Goal: Task Accomplishment & Management: Manage account settings

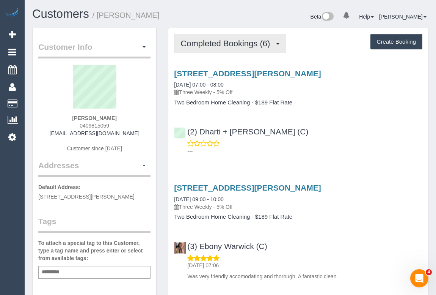
click at [225, 47] on span "Completed Bookings (6)" at bounding box center [227, 43] width 93 height 9
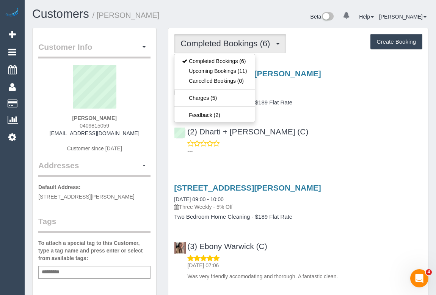
click at [389, 156] on div "2/27 Stephen St, Yarraville, VIC 3013 04/10/2025 07:00 - 08:00 Three Weekly - 5…" at bounding box center [298, 111] width 260 height 96
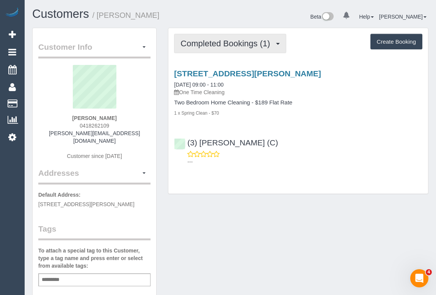
click at [226, 47] on span "Completed Bookings (1)" at bounding box center [227, 43] width 93 height 9
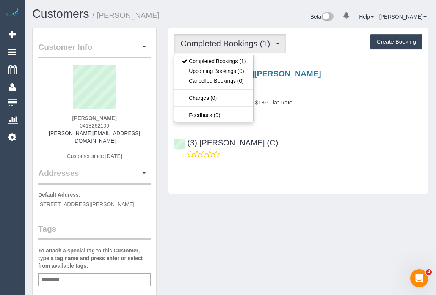
click at [344, 135] on div "(3) [PERSON_NAME] (C) ---" at bounding box center [298, 149] width 260 height 34
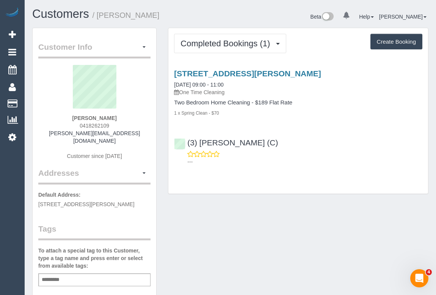
click at [258, 230] on div "Customer Info Edit Contact Info Send Message Email Preferences Special Sales Ta…" at bounding box center [231, 286] width 408 height 516
click at [340, 154] on div "---" at bounding box center [298, 157] width 249 height 15
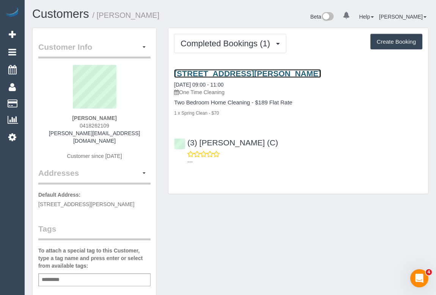
click at [252, 72] on link "358 Pigdon Street, Princes Hill, VIC 3054" at bounding box center [247, 73] width 147 height 9
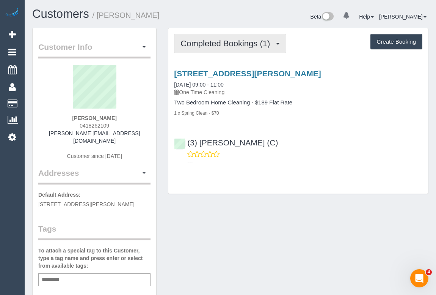
click at [235, 42] on span "Completed Bookings (1)" at bounding box center [227, 43] width 93 height 9
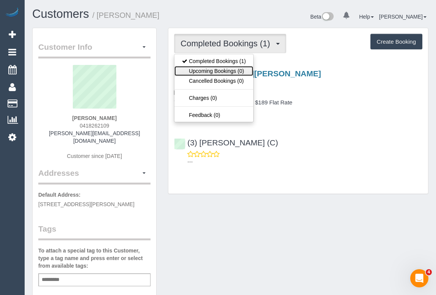
click at [229, 69] on link "Upcoming Bookings (0)" at bounding box center [214, 71] width 79 height 10
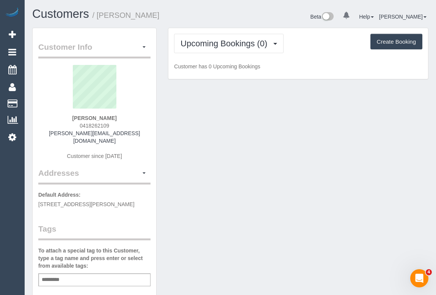
click at [235, 113] on div "Customer Info Edit Contact Info Send Message Email Preferences Special Sales Ta…" at bounding box center [231, 286] width 408 height 516
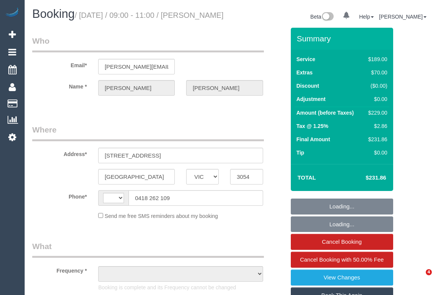
select select "VIC"
select select "string:stripe-pm_1SCBlX2GScqysDRVx2RGbfZJ"
select select "number:28"
select select "number:14"
select select "number:19"
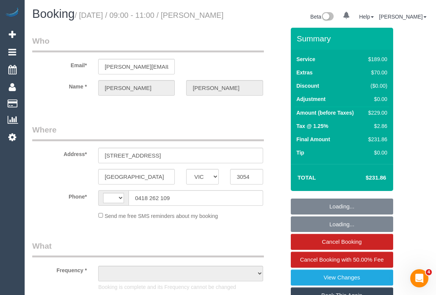
select select "number:22"
select select "number:33"
select select "number:26"
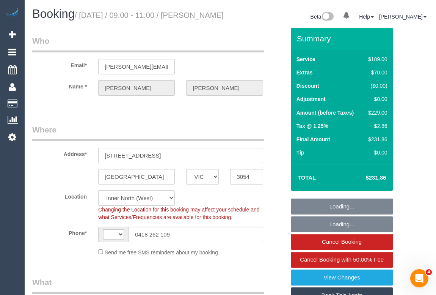
select select "string:AU"
click at [242, 72] on div "Email* caroline_hickey@hotmail.com" at bounding box center [159, 54] width 264 height 39
select select "object:1652"
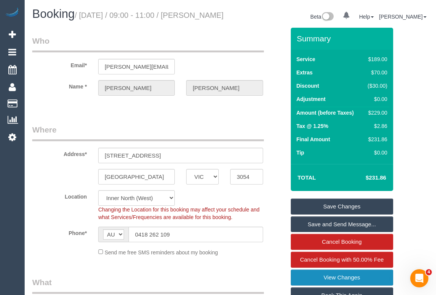
click at [199, 135] on legend "Where" at bounding box center [148, 132] width 232 height 17
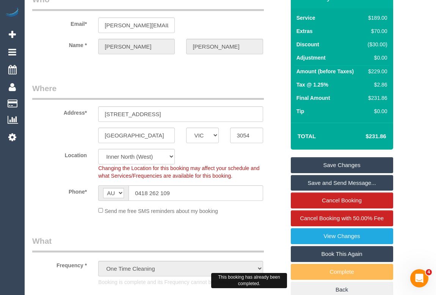
scroll to position [138, 0]
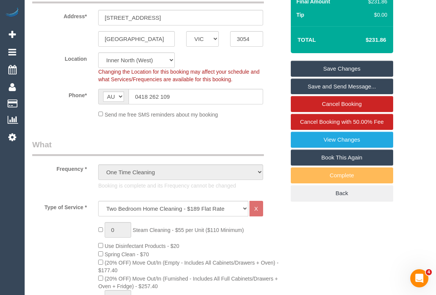
click at [327, 163] on link "Book This Again" at bounding box center [342, 158] width 102 height 16
select select "VIC"
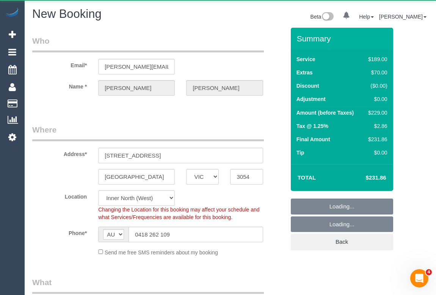
select select "string:stripe-pm_1SCBlX2GScqysDRVx2RGbfZJ"
select select "number:28"
select select "number:14"
select select "number:19"
select select "number:22"
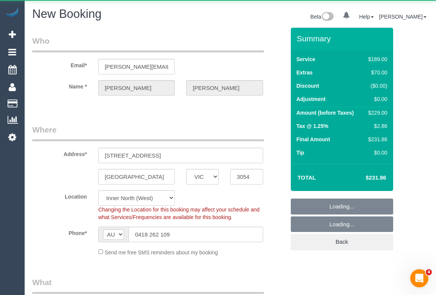
select select "number:33"
select select "number:26"
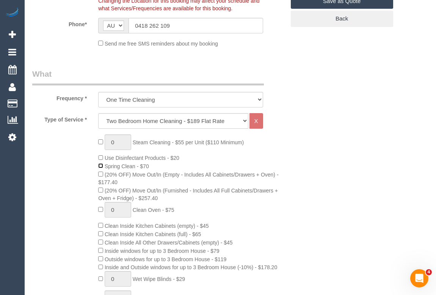
scroll to position [172, 0]
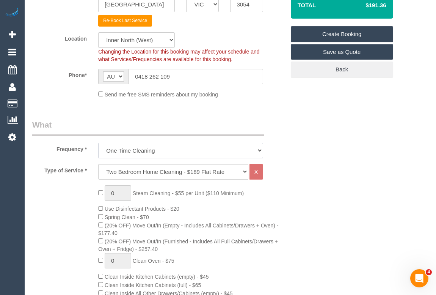
click at [258, 150] on select "One Time Cleaning Weekly - 10% Off - 10.00% (0% for the First Booking) Fortnigh…" at bounding box center [180, 151] width 165 height 16
select select "object:3757"
click at [98, 143] on select "One Time Cleaning Weekly - 10% Off - 10.00% (0% for the First Booking) Fortnigh…" at bounding box center [180, 151] width 165 height 16
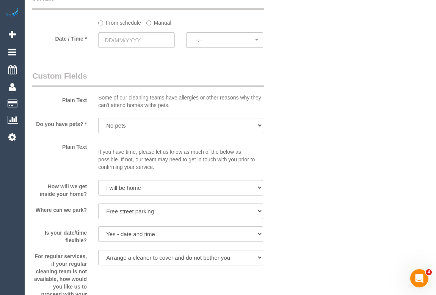
scroll to position [828, 0]
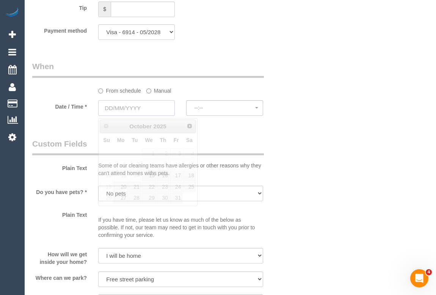
click at [120, 111] on input "text" at bounding box center [136, 108] width 77 height 16
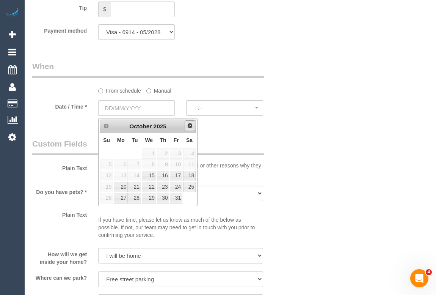
click at [189, 125] on span "Next" at bounding box center [190, 126] width 6 height 6
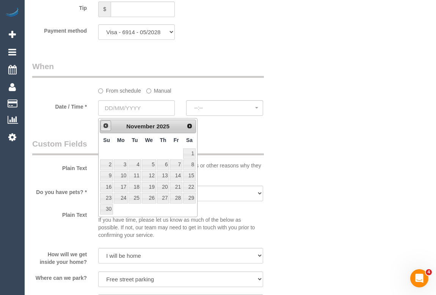
click at [105, 127] on span "Prev" at bounding box center [106, 126] width 6 height 6
click at [135, 197] on link "28" at bounding box center [135, 198] width 12 height 10
type input "28/10/2025"
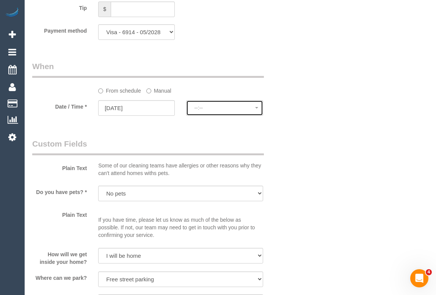
click at [208, 110] on span "--:--" at bounding box center [224, 108] width 61 height 6
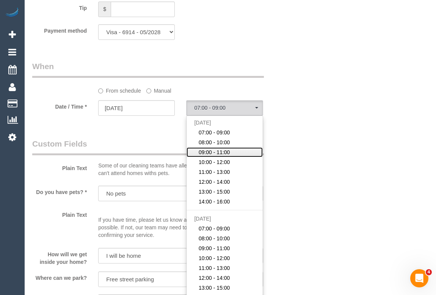
click at [226, 153] on span "09:00 - 11:00" at bounding box center [214, 152] width 31 height 8
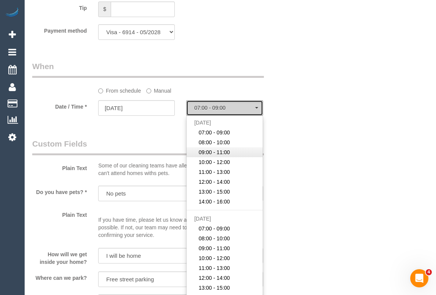
select select "spot8"
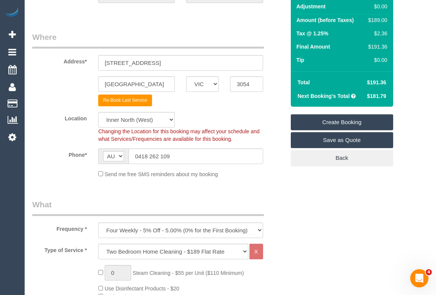
scroll to position [34, 0]
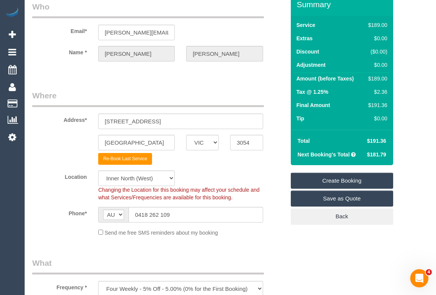
click at [335, 180] on link "Create Booking" at bounding box center [342, 181] width 102 height 16
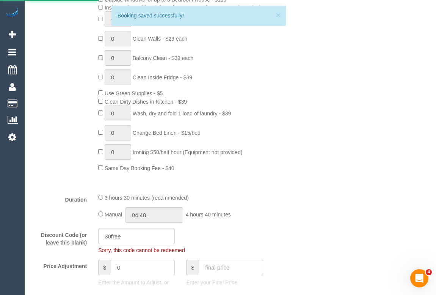
scroll to position [621, 0]
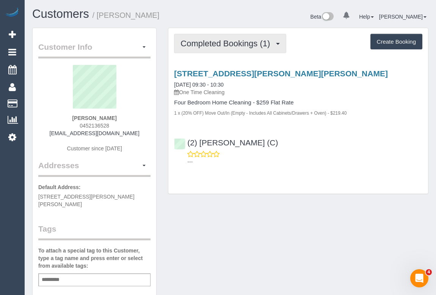
click at [226, 44] on span "Completed Bookings (1)" at bounding box center [227, 43] width 93 height 9
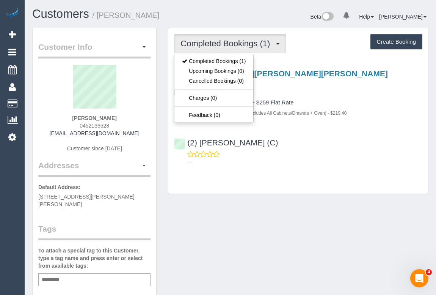
click at [349, 181] on div "Completed Bookings (1) Completed Bookings (1) Upcoming Bookings (0) Cancelled B…" at bounding box center [298, 110] width 260 height 165
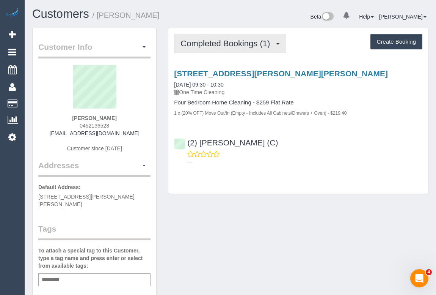
click at [215, 41] on span "Completed Bookings (1)" at bounding box center [227, 43] width 93 height 9
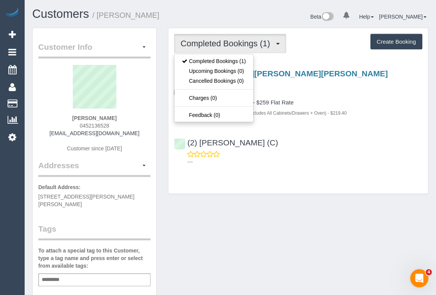
drag, startPoint x: 52, startPoint y: 134, endPoint x: 136, endPoint y: 134, distance: 84.2
click at [136, 134] on div "Frances Chang 0452136528 franceschang1@hotmail.com Customer since 2025" at bounding box center [94, 112] width 112 height 95
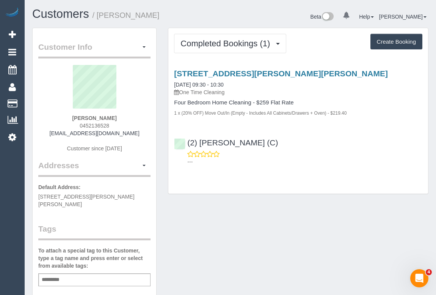
copy link "[EMAIL_ADDRESS][DOMAIN_NAME]"
click at [49, 133] on div "Frances Chang 0452136528 franceschang1@hotmail.com Customer since 2025" at bounding box center [94, 112] width 112 height 95
drag, startPoint x: 51, startPoint y: 133, endPoint x: 143, endPoint y: 133, distance: 91.8
click at [143, 133] on div "Frances Chang 0452136528 franceschang1@hotmail.com Customer since 2025" at bounding box center [94, 112] width 112 height 95
copy link "[EMAIL_ADDRESS][DOMAIN_NAME]"
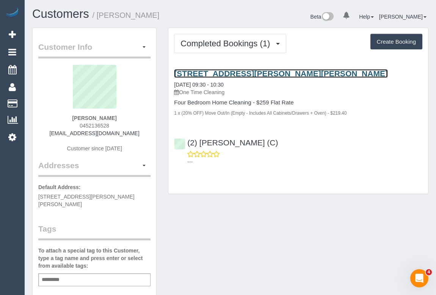
click at [238, 72] on link "37 Anne Street, Unit 2, Mckinnon, VIC 3204" at bounding box center [281, 73] width 214 height 9
copy link "[EMAIL_ADDRESS][DOMAIN_NAME]"
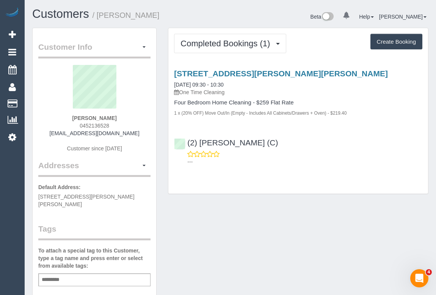
drag, startPoint x: 70, startPoint y: 114, endPoint x: 121, endPoint y: 115, distance: 51.2
click at [121, 115] on div "Frances Chang 0452136528 franceschang1@hotmail.com Customer since 2025" at bounding box center [94, 112] width 112 height 95
copy strong "Frances Chang"
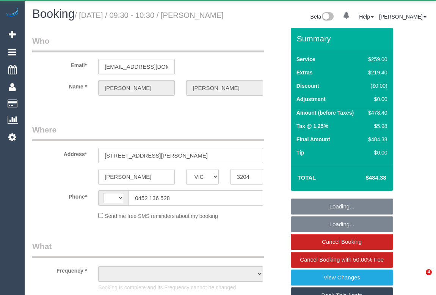
select select "VIC"
select select "string:AU"
select select "object:537"
select select "string:stripe-pm_1SAOAQ2GScqysDRVVjnoUcvT"
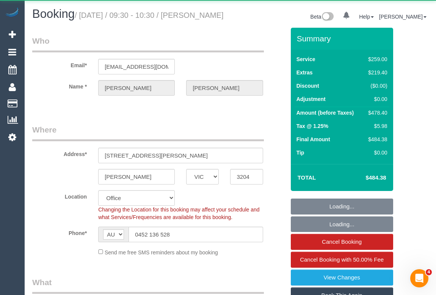
select select "number:28"
select select "number:14"
select select "number:19"
select select "number:25"
select select "number:13"
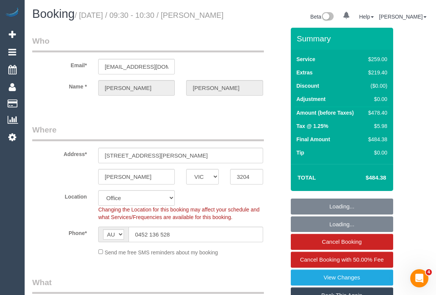
select select "object:2122"
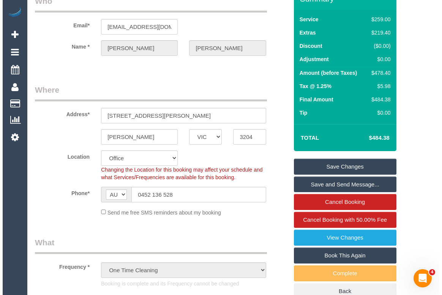
scroll to position [103, 0]
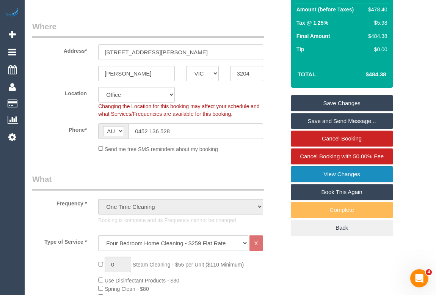
click at [327, 182] on link "View Changes" at bounding box center [342, 174] width 102 height 16
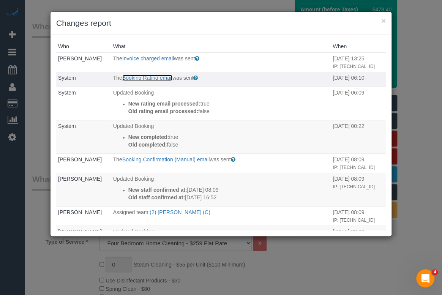
click at [140, 81] on link "Booking Rating email" at bounding box center [147, 78] width 50 height 6
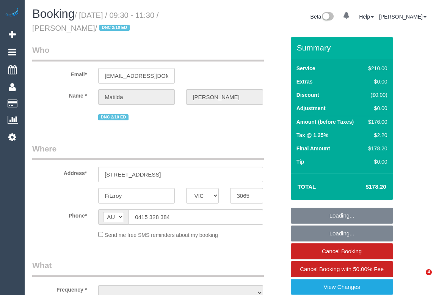
select select "VIC"
select select "object:550"
select select "string:stripe-pm_1S4zzc2GScqysDRVoPiMXZ99"
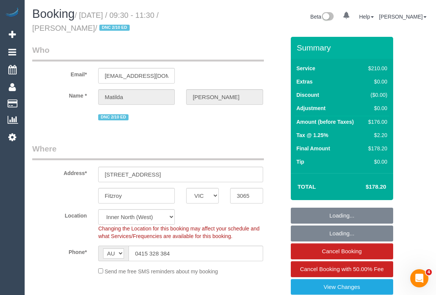
select select "180"
select select "number:29"
select select "number:14"
select select "number:19"
select select "number:24"
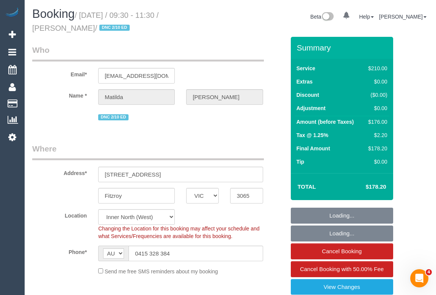
select select "number:26"
select select "object:895"
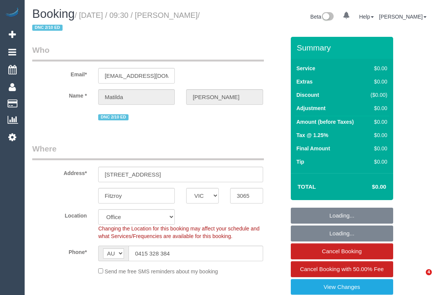
select select "VIC"
select select "string:stripe-pm_1S4zzc2GScqysDRVoPiMXZ99"
select select "number:29"
select select "number:14"
select select "number:19"
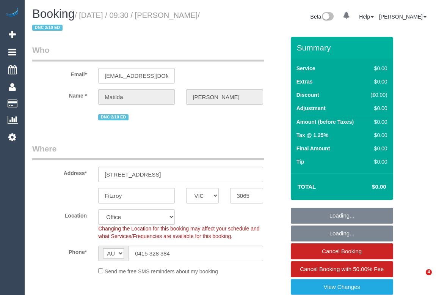
select select "number:24"
select select "number:26"
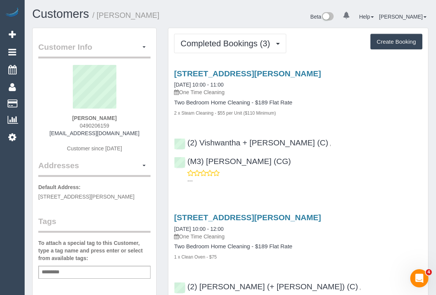
click at [274, 172] on div "Service Feedback [STREET_ADDRESS][PERSON_NAME] [DATE] 10:00 - 11:00 One Time Cl…" at bounding box center [298, 269] width 249 height 413
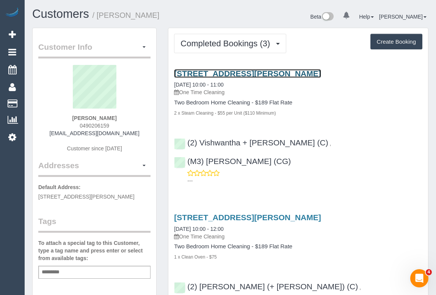
click at [228, 71] on link "[STREET_ADDRESS][PERSON_NAME]" at bounding box center [247, 73] width 147 height 9
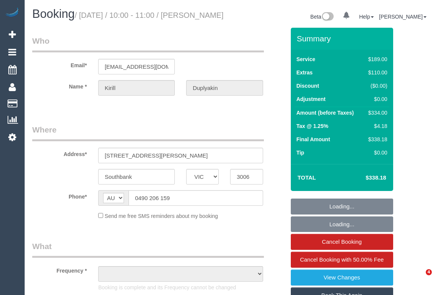
select select "VIC"
select select "string:stripe-pm_1RGZ9a2GScqysDRVAO1pQKqS"
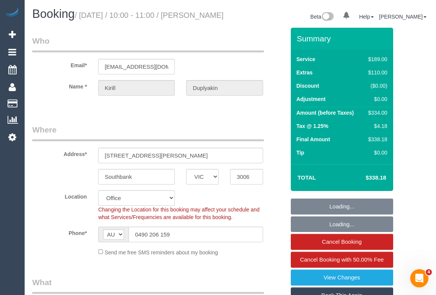
select select "object:856"
select select "number:28"
select select "number:14"
select select "number:20"
select select "number:25"
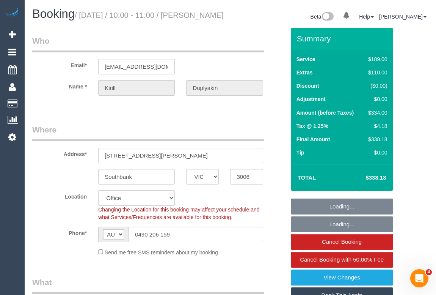
select select "number:13"
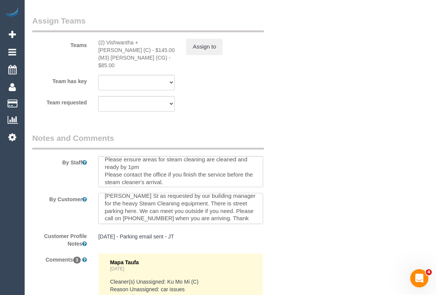
scroll to position [38, 0]
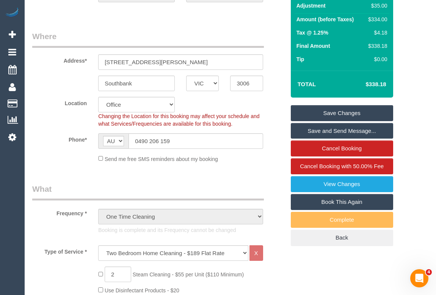
scroll to position [34, 0]
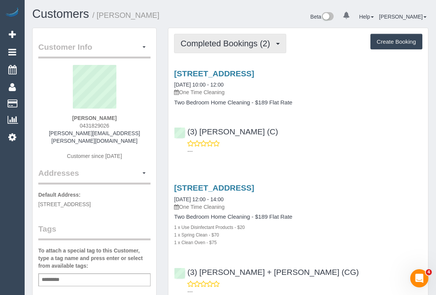
click at [222, 42] on span "Completed Bookings (2)" at bounding box center [227, 43] width 93 height 9
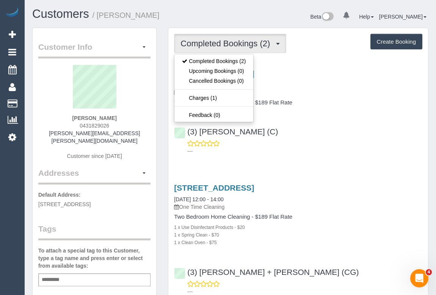
click at [331, 147] on p "---" at bounding box center [304, 151] width 235 height 8
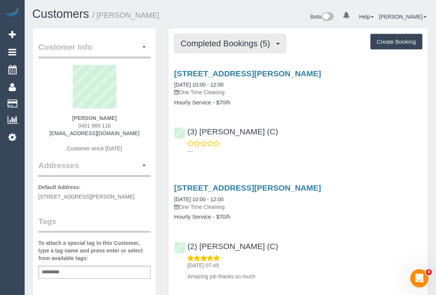
click at [224, 39] on span "Completed Bookings (5)" at bounding box center [227, 43] width 93 height 9
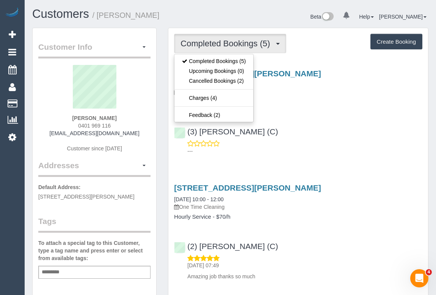
click at [356, 133] on div "(3) Lakitha Wathsara (C) ---" at bounding box center [298, 138] width 260 height 34
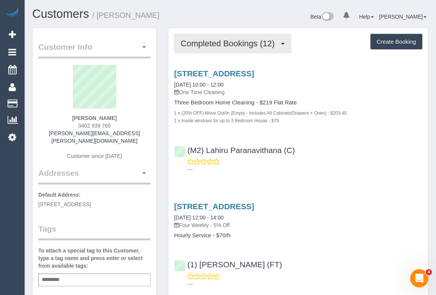
click at [230, 47] on button "Completed Bookings (12)" at bounding box center [232, 43] width 117 height 19
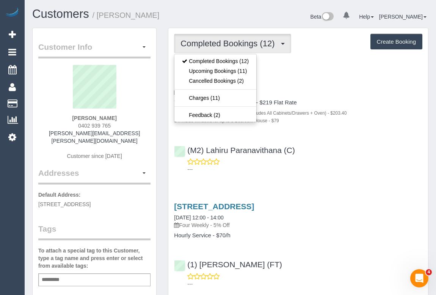
click at [353, 173] on div "88 Glenlyon Rd, Brunswick, VIC 3056 07/10/2025 10:00 - 12:00 One Time Cleaning …" at bounding box center [298, 120] width 260 height 114
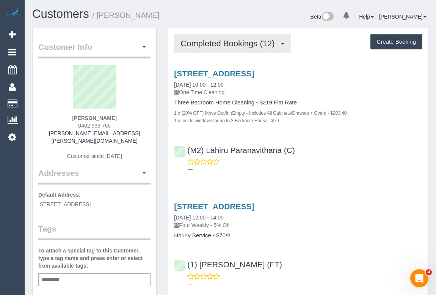
click at [242, 46] on span "Completed Bookings (12)" at bounding box center [230, 43] width 98 height 9
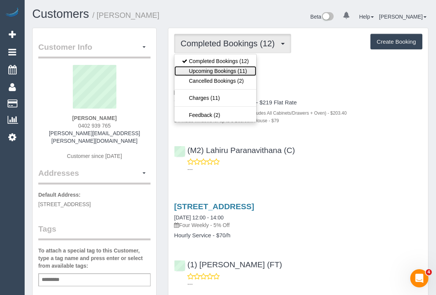
click at [228, 71] on link "Upcoming Bookings (11)" at bounding box center [216, 71] width 82 height 10
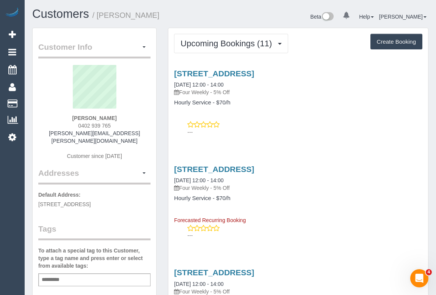
click at [307, 124] on div "---" at bounding box center [298, 128] width 249 height 15
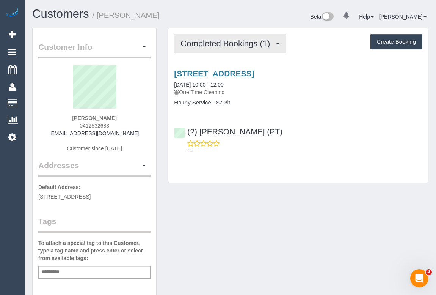
click at [236, 44] on span "Completed Bookings (1)" at bounding box center [227, 43] width 93 height 9
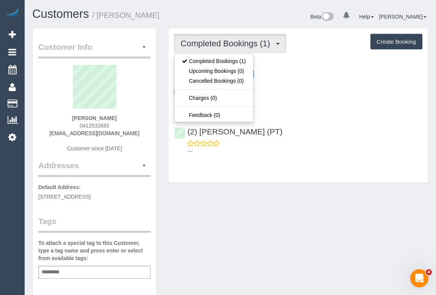
click at [327, 159] on div "Completed Bookings (1) Completed Bookings (1) Upcoming Bookings (0) Cancelled B…" at bounding box center [298, 105] width 260 height 155
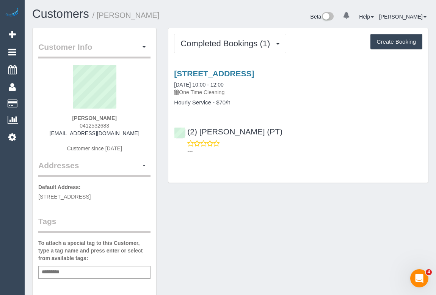
drag, startPoint x: 58, startPoint y: 132, endPoint x: 133, endPoint y: 134, distance: 75.2
click at [133, 134] on div "[PERSON_NAME] 0412532683 [EMAIL_ADDRESS][DOMAIN_NAME] Customer since [DATE]" at bounding box center [94, 112] width 112 height 95
copy link "[EMAIL_ADDRESS][DOMAIN_NAME]"
drag, startPoint x: 59, startPoint y: 118, endPoint x: 131, endPoint y: 116, distance: 72.5
click at [131, 116] on div "[PERSON_NAME] 0412532683 [EMAIL_ADDRESS][DOMAIN_NAME] Customer since [DATE]" at bounding box center [94, 112] width 112 height 95
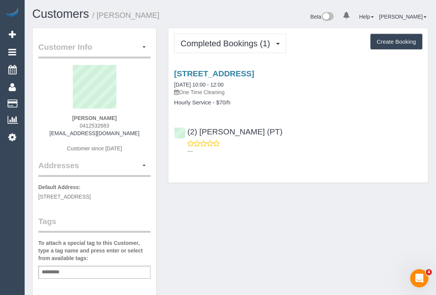
copy strong "[PERSON_NAME]"
click at [242, 69] on link "[STREET_ADDRESS]" at bounding box center [214, 73] width 80 height 9
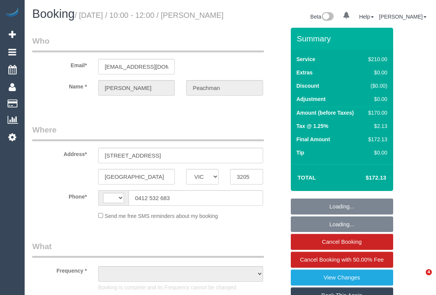
select select "VIC"
select select "string:AU"
select select "object:290"
select select "string:stripe-pm_1SCuYL2GScqysDRV75HrYV1g"
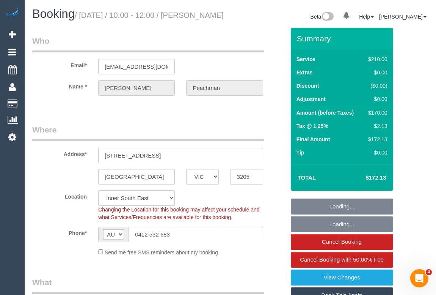
select select "object:544"
select select "number:27"
select select "number:14"
select select "number:18"
select select "number:24"
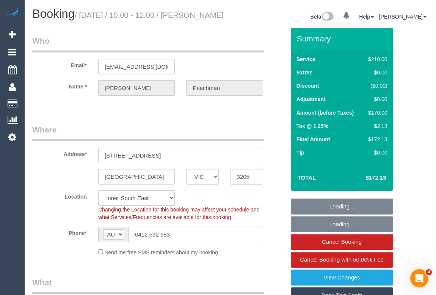
select select "number:13"
select select "180"
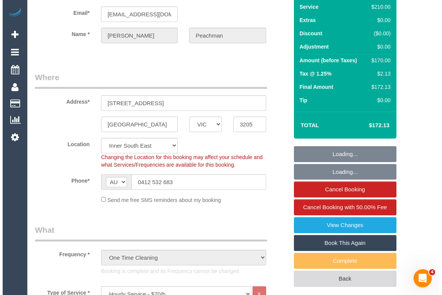
scroll to position [103, 0]
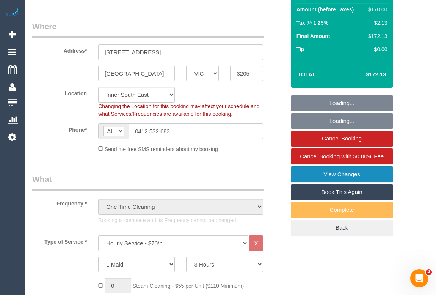
click at [340, 181] on link "View Changes" at bounding box center [342, 174] width 102 height 16
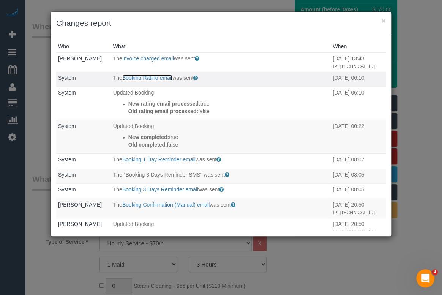
click at [144, 81] on link "Booking Rating email" at bounding box center [147, 78] width 50 height 6
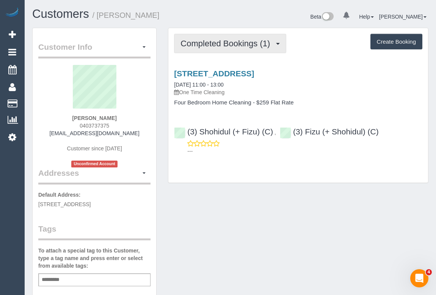
click at [223, 41] on span "Completed Bookings (1)" at bounding box center [227, 43] width 93 height 9
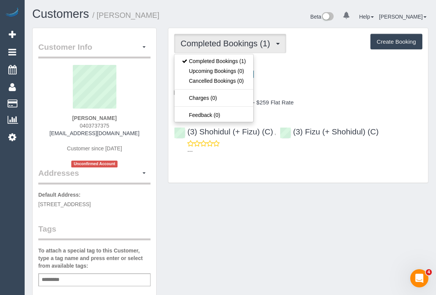
click at [296, 198] on div "Customer Info Edit Contact Info Send Message Email Preferences Special Sales Ta…" at bounding box center [231, 286] width 408 height 516
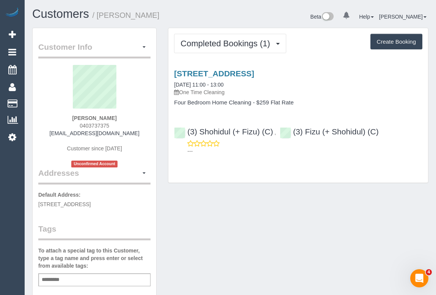
click at [239, 212] on div "Customer Info Edit Contact Info Send Message Email Preferences Special Sales Ta…" at bounding box center [231, 286] width 408 height 516
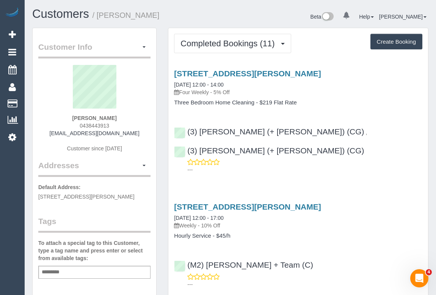
click at [356, 222] on p "Weekly - 10% Off" at bounding box center [298, 226] width 249 height 8
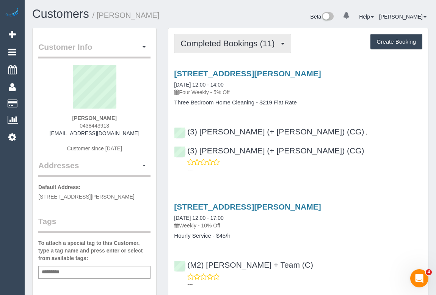
click at [236, 47] on span "Completed Bookings (11)" at bounding box center [230, 43] width 98 height 9
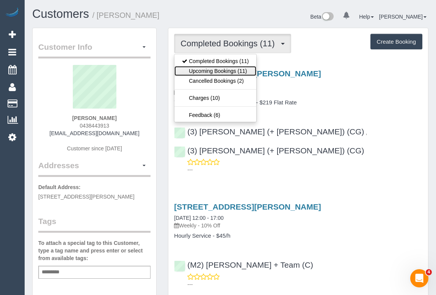
click at [225, 69] on link "Upcoming Bookings (11)" at bounding box center [216, 71] width 82 height 10
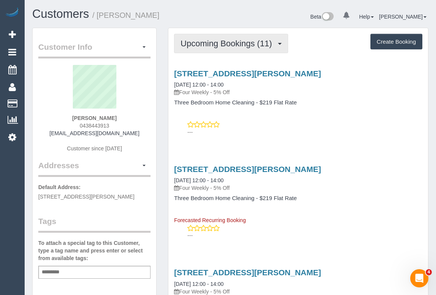
click at [213, 50] on button "Upcoming Bookings (11)" at bounding box center [231, 43] width 114 height 19
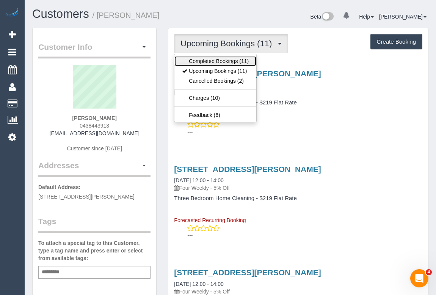
click at [213, 60] on link "Completed Bookings (11)" at bounding box center [216, 61] width 82 height 10
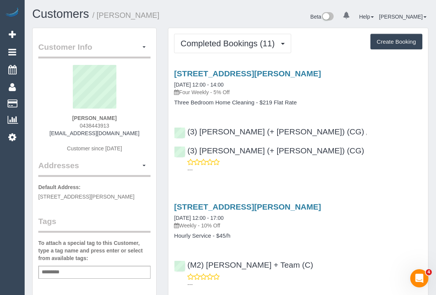
drag, startPoint x: 78, startPoint y: 124, endPoint x: 151, endPoint y: 124, distance: 72.9
click at [151, 124] on div "Damien Brown 0438443913 damien.brown1@gmail.com Customer since 2018" at bounding box center [94, 112] width 112 height 95
copy span "0438443913"
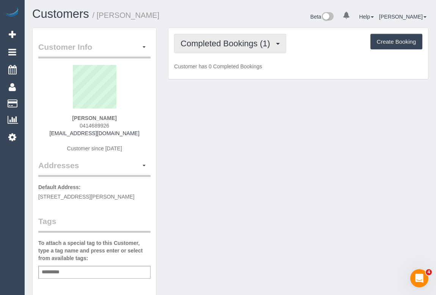
click at [238, 41] on span "Completed Bookings (1)" at bounding box center [227, 43] width 93 height 9
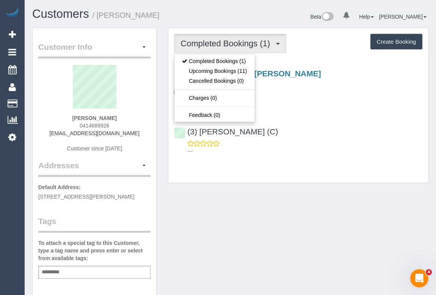
click at [325, 137] on div "(3) [PERSON_NAME] (C) ---" at bounding box center [298, 138] width 260 height 34
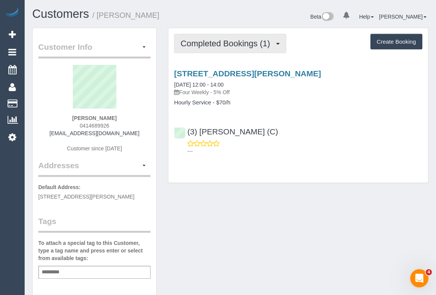
click at [229, 39] on span "Completed Bookings (1)" at bounding box center [227, 43] width 93 height 9
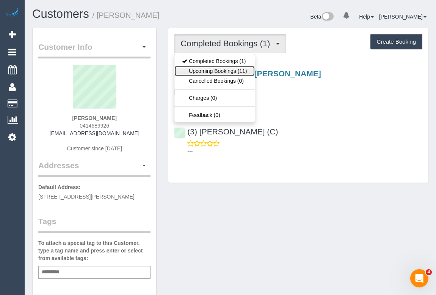
click at [214, 71] on link "Upcoming Bookings (11)" at bounding box center [215, 71] width 80 height 10
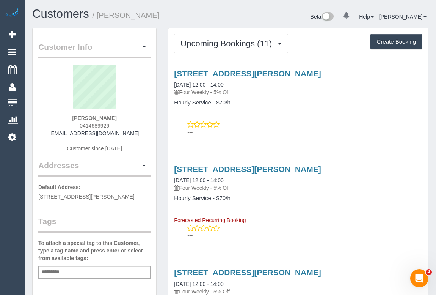
drag, startPoint x: 74, startPoint y: 122, endPoint x: 128, endPoint y: 126, distance: 54.4
click at [128, 126] on div "[PERSON_NAME] 0414689926 [EMAIL_ADDRESS][DOMAIN_NAME] Customer since [DATE]" at bounding box center [94, 112] width 112 height 95
copy span "0414689926"
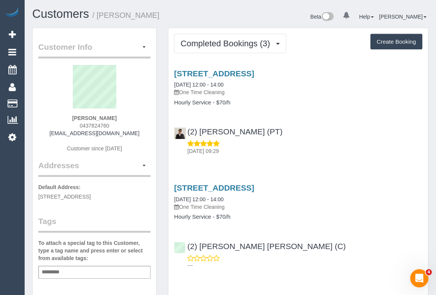
drag, startPoint x: 298, startPoint y: 127, endPoint x: 280, endPoint y: 96, distance: 35.7
click at [298, 127] on div "(2) [PERSON_NAME] (PT) [DATE] 09:29" at bounding box center [298, 138] width 260 height 34
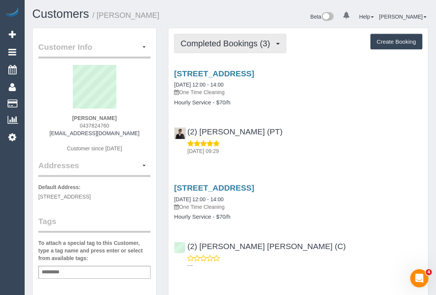
click at [238, 41] on span "Completed Bookings (3)" at bounding box center [227, 43] width 93 height 9
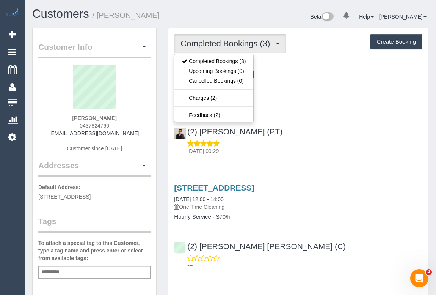
click at [330, 148] on p "[DATE] 09:29" at bounding box center [304, 151] width 235 height 8
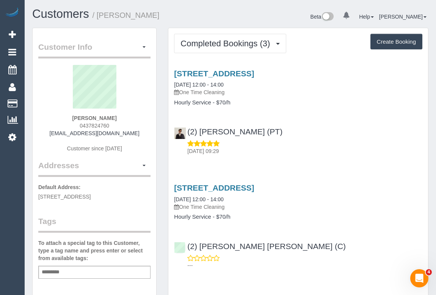
drag, startPoint x: 74, startPoint y: 123, endPoint x: 127, endPoint y: 124, distance: 53.5
click at [127, 124] on div "[PERSON_NAME] 0437824760 [EMAIL_ADDRESS][DOMAIN_NAME] Customer since [DATE]" at bounding box center [94, 112] width 112 height 95
copy span "0437824760"
click at [240, 73] on link "[STREET_ADDRESS]" at bounding box center [214, 73] width 80 height 9
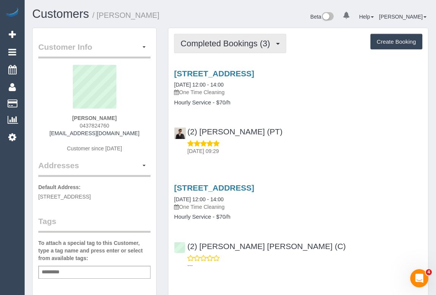
click at [226, 45] on span "Completed Bookings (3)" at bounding box center [227, 43] width 93 height 9
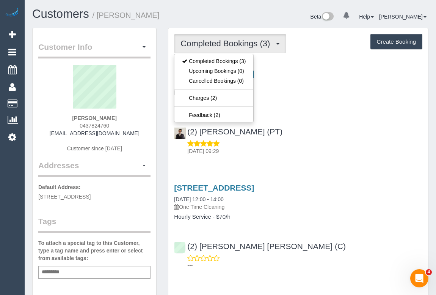
click at [333, 129] on div "(2) [PERSON_NAME] (PT) [DATE] 09:29" at bounding box center [298, 138] width 260 height 34
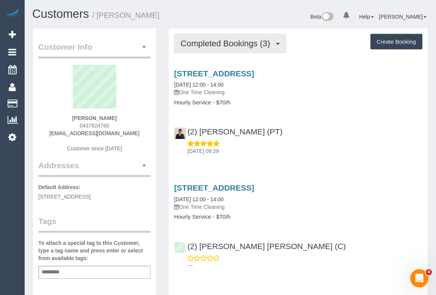
click at [222, 42] on span "Completed Bookings (3)" at bounding box center [227, 43] width 93 height 9
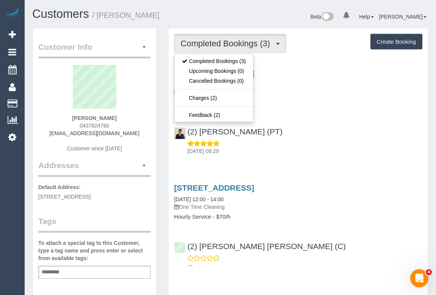
click at [321, 120] on div "[STREET_ADDRESS] [DATE] 12:00 - 14:00 One Time Cleaning Hourly Service - $70/h …" at bounding box center [298, 111] width 260 height 96
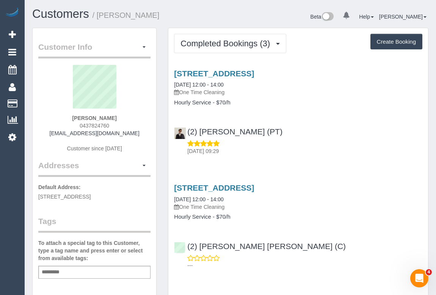
click at [313, 153] on p "[DATE] 09:29" at bounding box center [304, 151] width 235 height 8
drag, startPoint x: 50, startPoint y: 133, endPoint x: 141, endPoint y: 132, distance: 90.7
click at [141, 132] on div "[PERSON_NAME] 0437824760 [EMAIL_ADDRESS][DOMAIN_NAME] Customer since [DATE]" at bounding box center [94, 112] width 112 height 95
copy link "[EMAIL_ADDRESS][DOMAIN_NAME]"
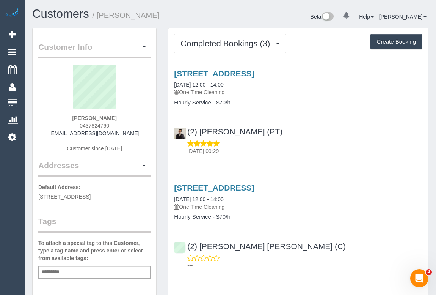
drag, startPoint x: 72, startPoint y: 117, endPoint x: 137, endPoint y: 118, distance: 65.3
click at [137, 118] on div "[PERSON_NAME] 0437824760 [EMAIL_ADDRESS][DOMAIN_NAME] Customer since [DATE]" at bounding box center [94, 112] width 112 height 95
copy strong "[PERSON_NAME]"
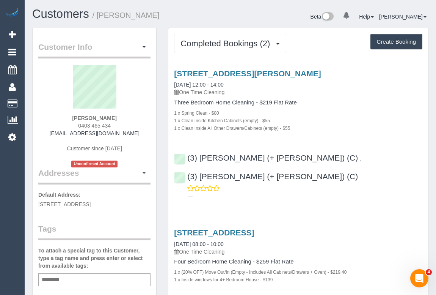
click at [341, 118] on div "1 x Clean Inside Kitchen Cabinets (empty) - $55" at bounding box center [298, 120] width 249 height 8
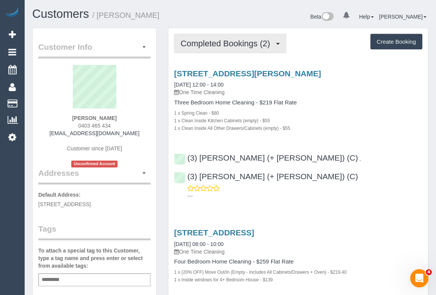
click at [210, 47] on button "Completed Bookings (2)" at bounding box center [230, 43] width 112 height 19
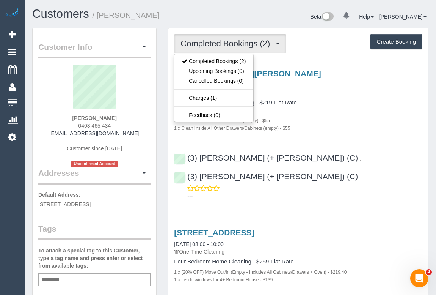
click at [335, 114] on div "1 x Spring Clean - $80" at bounding box center [298, 113] width 249 height 8
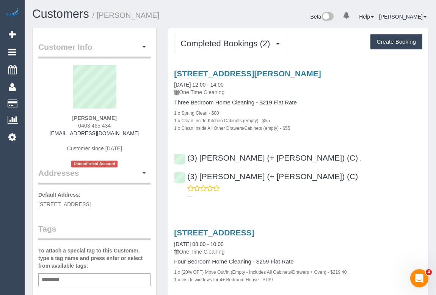
drag, startPoint x: 74, startPoint y: 123, endPoint x: 137, endPoint y: 125, distance: 63.0
click at [137, 125] on div "Charly Turco 0403 465 434 charlyaturco@gmail.com Customer since 2025 Unconfirme…" at bounding box center [94, 116] width 112 height 102
copy span "0403 465 434"
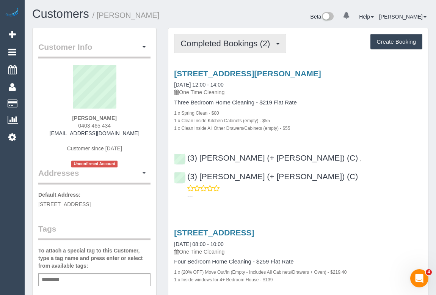
click at [223, 45] on span "Completed Bookings (2)" at bounding box center [227, 43] width 93 height 9
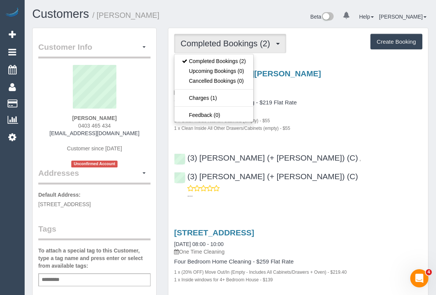
click at [340, 103] on h4 "Three Bedroom Home Cleaning - $219 Flat Rate" at bounding box center [298, 102] width 249 height 6
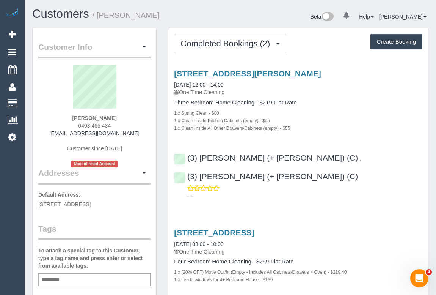
click at [361, 101] on h4 "Three Bedroom Home Cleaning - $219 Flat Rate" at bounding box center [298, 102] width 249 height 6
click at [353, 113] on div "1 x Spring Clean - $80" at bounding box center [298, 113] width 249 height 8
drag, startPoint x: 55, startPoint y: 130, endPoint x: 142, endPoint y: 130, distance: 86.9
click at [142, 130] on div "Charly Turco 0403 465 434 charlyaturco@gmail.com Customer since 2025 Unconfirme…" at bounding box center [94, 116] width 112 height 102
copy link "charlyaturco@gmail.com"
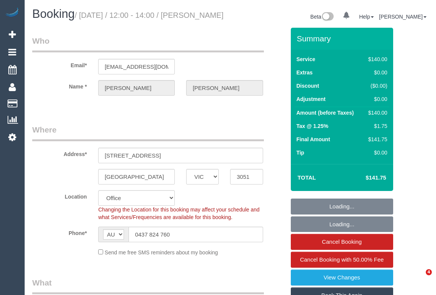
select select "VIC"
select select "string:stripe-pm_1SDJdv2GScqysDRVrmiwBW4y"
select select "number:28"
select select "number:17"
select select "number:18"
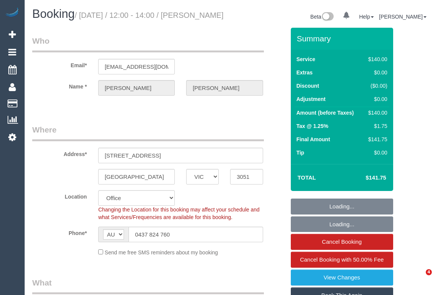
select select "number:24"
select select "number:33"
select select "number:12"
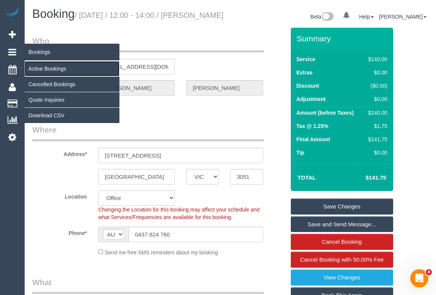
click at [59, 67] on link "Active Bookings" at bounding box center [72, 68] width 95 height 15
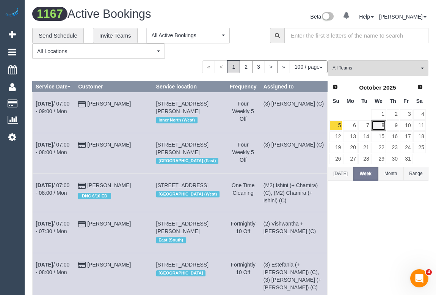
click at [380, 127] on link "8" at bounding box center [378, 125] width 14 height 10
click at [369, 69] on span "All Teams" at bounding box center [376, 68] width 87 height 6
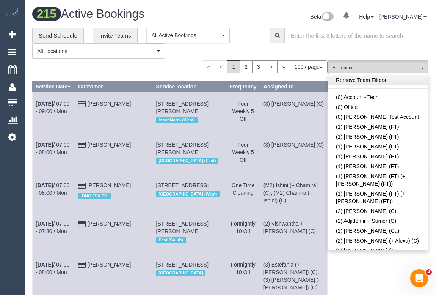
click at [386, 80] on link "Remove Team Filters" at bounding box center [379, 80] width 100 height 10
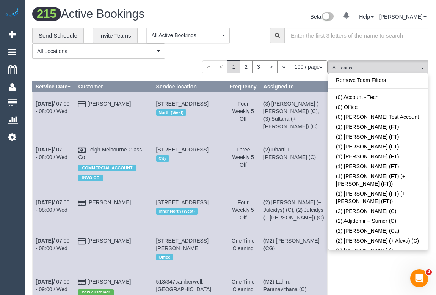
click at [249, 32] on div "**********" at bounding box center [145, 43] width 227 height 31
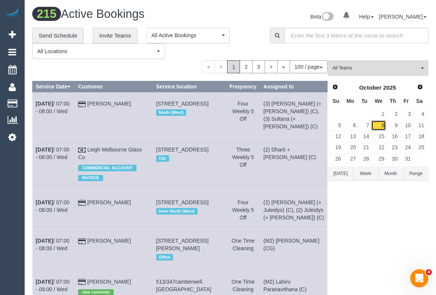
click at [379, 126] on link "8" at bounding box center [378, 125] width 14 height 10
click at [375, 69] on span "All Teams" at bounding box center [376, 68] width 87 height 6
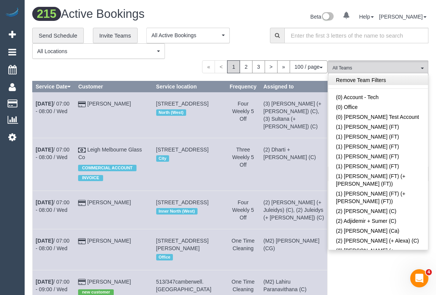
click at [382, 82] on link "Remove Team Filters" at bounding box center [379, 80] width 100 height 10
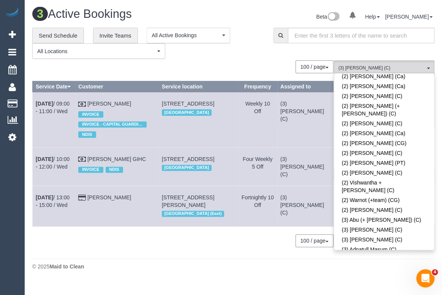
click at [352, 65] on span "All Teams" at bounding box center [381, 68] width 87 height 6
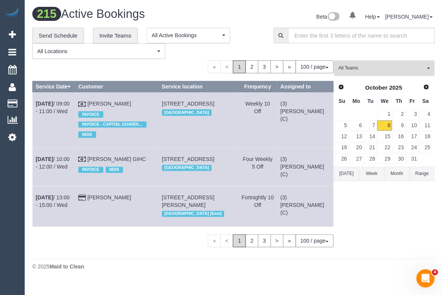
click at [383, 68] on span "All Teams" at bounding box center [381, 68] width 87 height 6
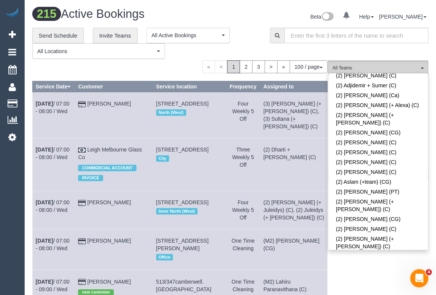
scroll to position [0, 0]
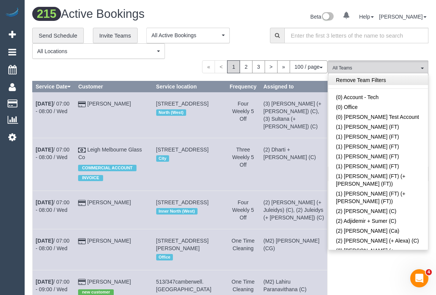
click at [375, 80] on link "Remove Team Filters" at bounding box center [379, 80] width 100 height 10
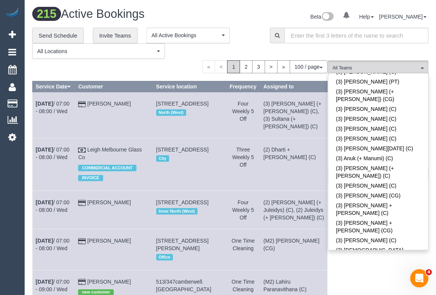
scroll to position [1671, 0]
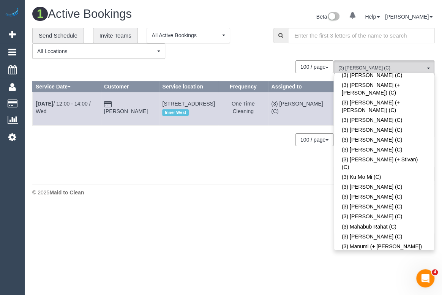
drag, startPoint x: 157, startPoint y: 191, endPoint x: 175, endPoint y: 97, distance: 95.8
click at [157, 191] on div "© 2025 Maid to Clean" at bounding box center [233, 193] width 402 height 8
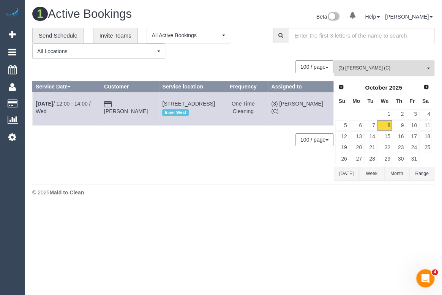
click at [389, 70] on span "(3) [PERSON_NAME] (C)" at bounding box center [381, 68] width 87 height 6
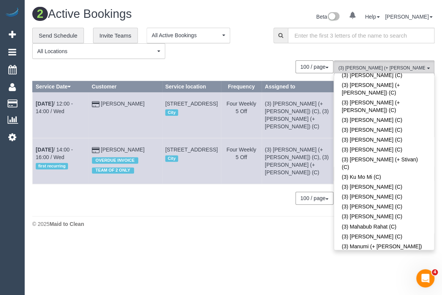
click at [159, 226] on div "2 Active Bookings Beta 0 Your Notifications You have 0 alerts Help Help Docs Ta…" at bounding box center [233, 119] width 417 height 239
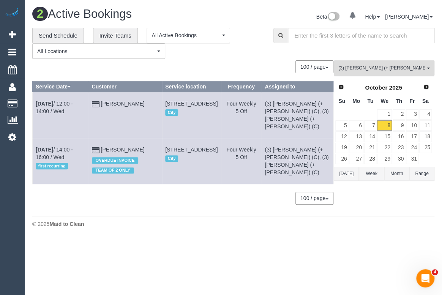
click at [387, 66] on span "(3) [PERSON_NAME] (+ [PERSON_NAME]) (C)" at bounding box center [381, 68] width 87 height 6
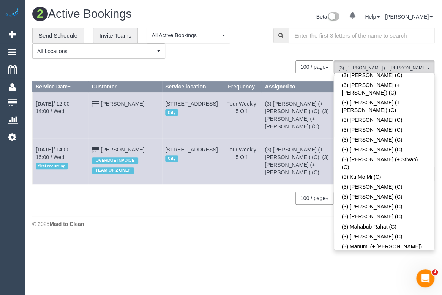
click at [240, 237] on body "0 Beta Your Notifications You have 0 alerts Add Booking Bookings Active Booking…" at bounding box center [221, 147] width 442 height 295
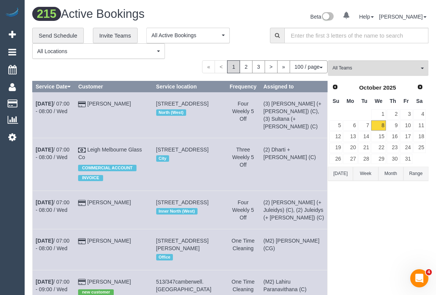
scroll to position [2372, 0]
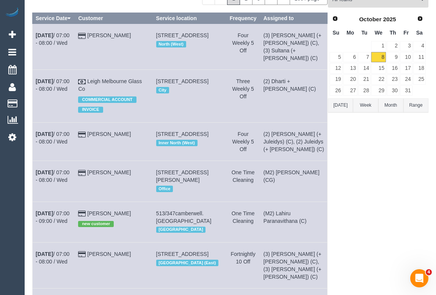
scroll to position [0, 0]
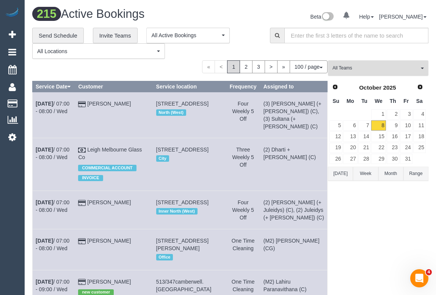
click at [390, 66] on span "All Teams" at bounding box center [376, 68] width 87 height 6
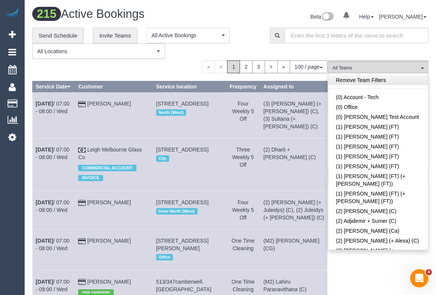
click at [366, 81] on link "Remove Team Filters" at bounding box center [379, 80] width 100 height 10
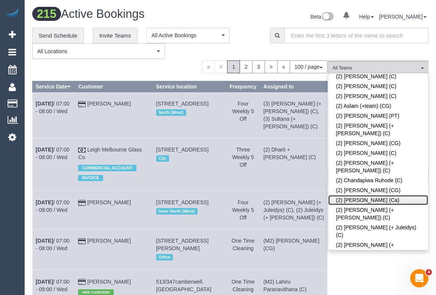
click at [368, 195] on link "(2) [PERSON_NAME] (Ca)" at bounding box center [379, 200] width 100 height 10
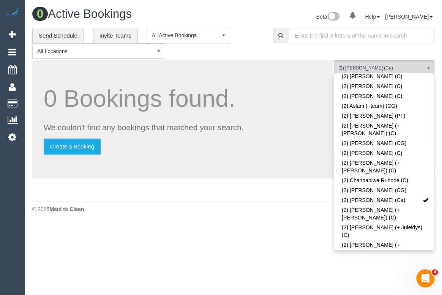
click at [310, 222] on div "0 Active Bookings Beta 0 Your Notifications You have 0 alerts Help Help Docs Ta…" at bounding box center [233, 112] width 417 height 224
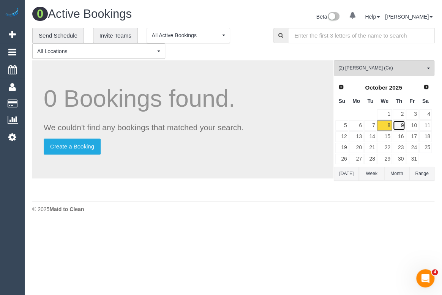
click at [399, 126] on link "9" at bounding box center [398, 125] width 13 height 10
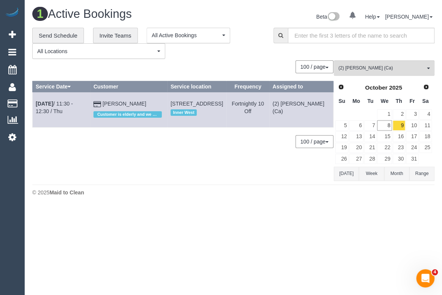
click at [193, 211] on body "0 Beta Your Notifications You have 0 alerts Add Booking Bookings Active Booking…" at bounding box center [221, 147] width 442 height 295
drag, startPoint x: 233, startPoint y: 238, endPoint x: 229, endPoint y: 239, distance: 4.1
click at [233, 238] on body "0 Beta Your Notifications You have 0 alerts Add Booking Bookings Active Booking…" at bounding box center [221, 147] width 442 height 295
click at [133, 102] on link "Nancy De Pasquale" at bounding box center [124, 104] width 44 height 6
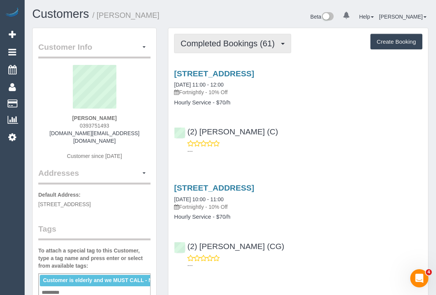
click at [233, 43] on span "Completed Bookings (61)" at bounding box center [230, 43] width 98 height 9
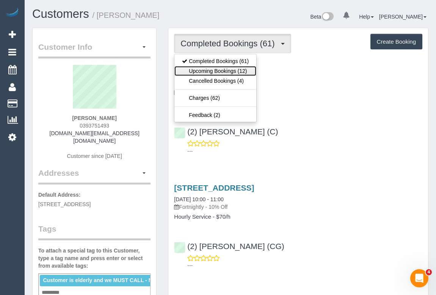
click at [221, 69] on link "Upcoming Bookings (12)" at bounding box center [216, 71] width 82 height 10
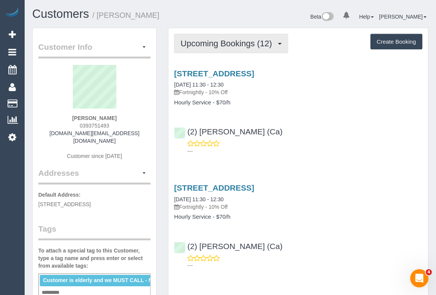
click at [224, 48] on button "Upcoming Bookings (12)" at bounding box center [231, 43] width 114 height 19
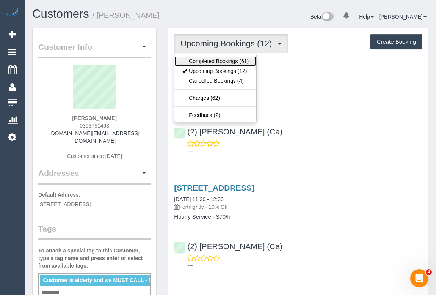
click at [220, 60] on link "Completed Bookings (61)" at bounding box center [216, 61] width 82 height 10
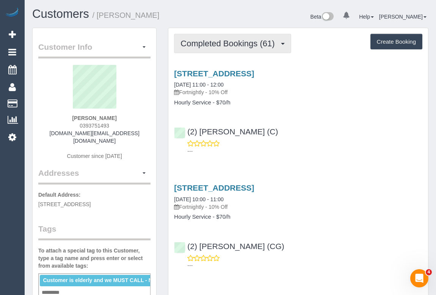
click at [232, 45] on span "Completed Bookings (61)" at bounding box center [230, 43] width 98 height 9
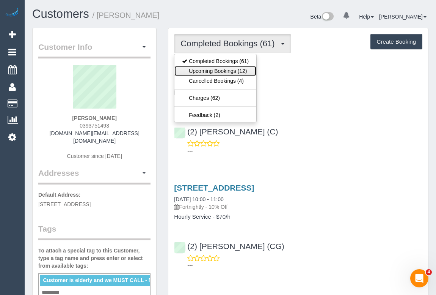
click at [222, 70] on link "Upcoming Bookings (12)" at bounding box center [216, 71] width 82 height 10
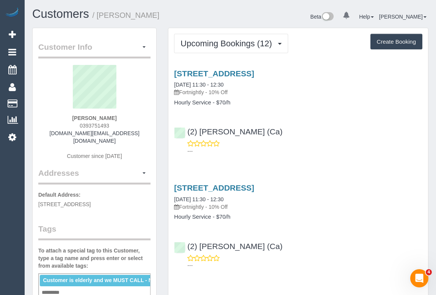
drag, startPoint x: 64, startPoint y: 116, endPoint x: 118, endPoint y: 118, distance: 54.7
click at [118, 118] on div "Nancy De Pasquale 0393751493 lceravolo.au@gmail.com Customer since 2023" at bounding box center [94, 116] width 112 height 102
copy strong "Nancy De Pasquale"
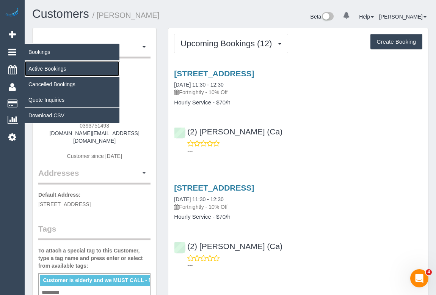
click at [49, 68] on link "Active Bookings" at bounding box center [72, 68] width 95 height 15
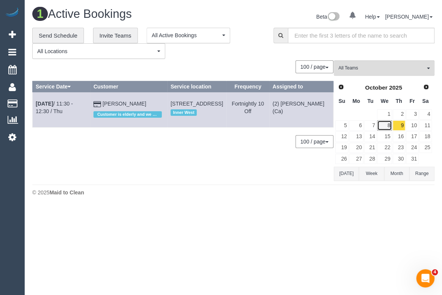
click at [386, 126] on link "8" at bounding box center [384, 125] width 14 height 10
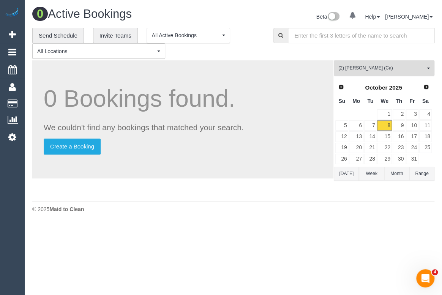
click at [366, 69] on span "(2) [PERSON_NAME] (Ca)" at bounding box center [381, 68] width 87 height 6
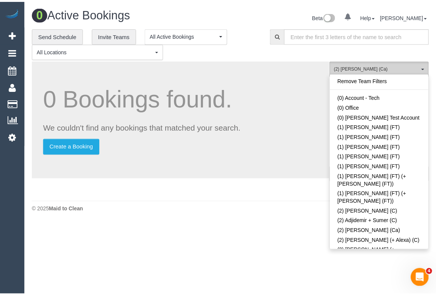
scroll to position [212, 0]
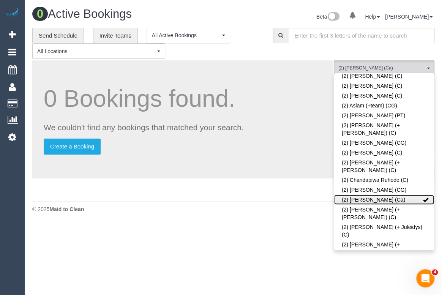
click at [423, 197] on span at bounding box center [425, 199] width 5 height 5
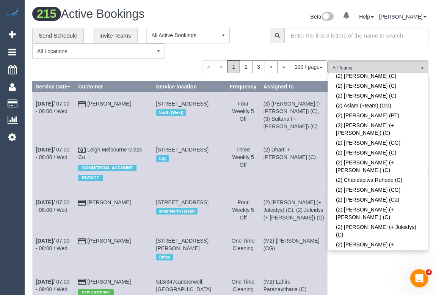
scroll to position [912, 0]
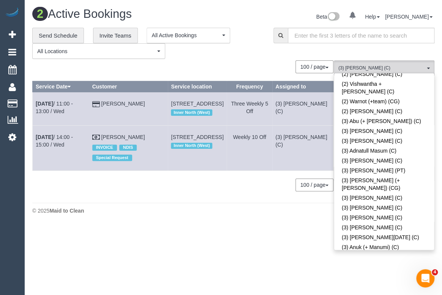
click at [162, 211] on footer "© 2025 Maid to Clean" at bounding box center [233, 210] width 402 height 15
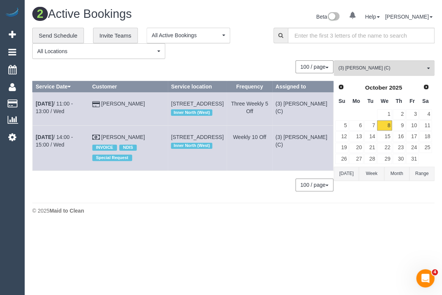
click at [151, 214] on div "© 2025 Maid to Clean" at bounding box center [233, 211] width 402 height 8
click at [98, 198] on div "0 Bookings found. We couldn't find any bookings that matched your search. Creat…" at bounding box center [182, 129] width 301 height 138
drag, startPoint x: 317, startPoint y: 153, endPoint x: 290, endPoint y: 142, distance: 29.1
click at [290, 142] on td "(3) Barun Chand (C)" at bounding box center [302, 147] width 61 height 45
copy td "(3) Barun Chand (C)"
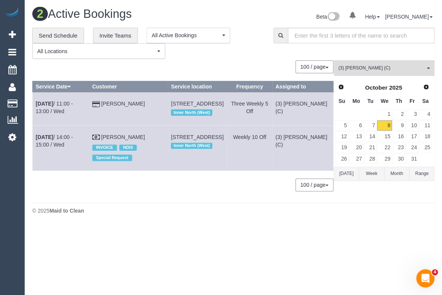
click at [220, 246] on body "0 Beta Your Notifications You have 0 alerts Add Booking Bookings Active Booking…" at bounding box center [221, 147] width 442 height 295
click at [194, 187] on div "100 / page 10 / page 20 / page 30 / page 40 / page 50 / page 100 / page" at bounding box center [182, 184] width 301 height 13
click at [247, 57] on div "**********" at bounding box center [147, 43] width 230 height 31
drag, startPoint x: 141, startPoint y: 211, endPoint x: 148, endPoint y: 216, distance: 9.3
click at [141, 211] on footer "© 2025 Maid to Clean" at bounding box center [233, 210] width 402 height 15
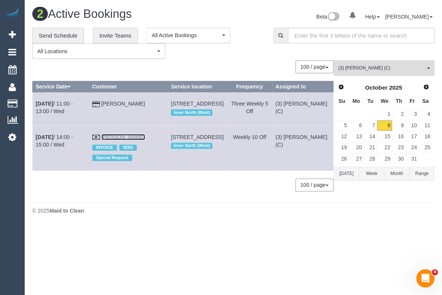
click at [122, 140] on link "Amy Clarkson-Holborn" at bounding box center [123, 137] width 44 height 6
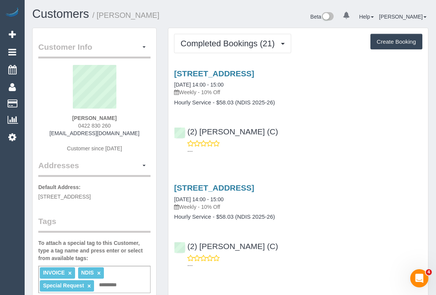
click at [264, 15] on div "Beta 0 Your Notifications You have 0 alerts Help Help Docs Take a Tour Contact …" at bounding box center [333, 18] width 204 height 20
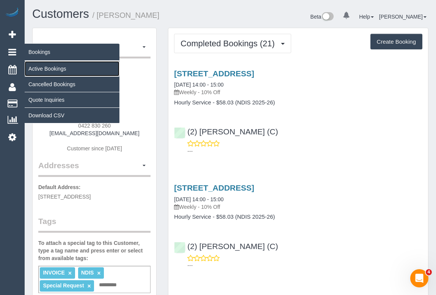
click at [42, 69] on link "Active Bookings" at bounding box center [72, 68] width 95 height 15
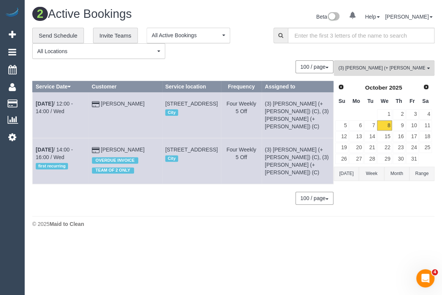
drag, startPoint x: 160, startPoint y: 201, endPoint x: 156, endPoint y: 172, distance: 29.9
click at [160, 201] on div "0 Bookings found. We couldn't find any bookings that matched your search. Creat…" at bounding box center [182, 136] width 301 height 152
click at [123, 146] on link "[PERSON_NAME]" at bounding box center [123, 149] width 44 height 6
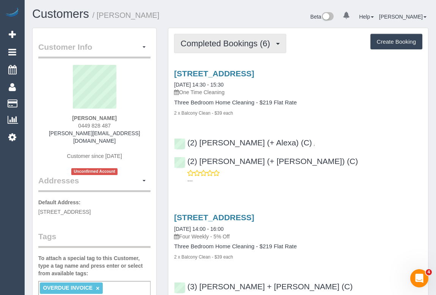
click at [235, 44] on span "Completed Bookings (6)" at bounding box center [227, 43] width 93 height 9
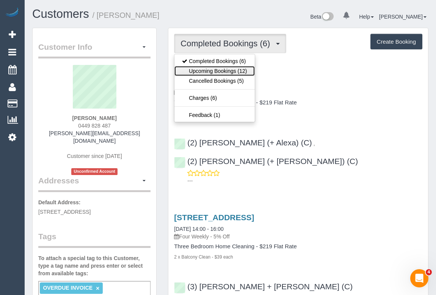
click at [221, 72] on link "Upcoming Bookings (12)" at bounding box center [215, 71] width 80 height 10
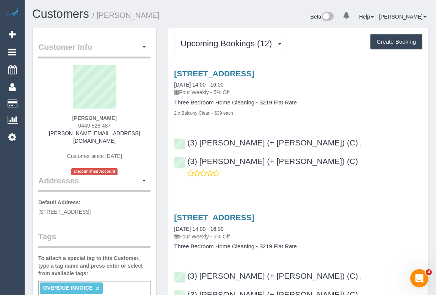
click at [355, 110] on div "2 x Balcony Clean - $39 each" at bounding box center [298, 113] width 249 height 8
drag, startPoint x: 77, startPoint y: 123, endPoint x: 115, endPoint y: 124, distance: 38.7
click at [115, 124] on div "Mahnaz Khan 0449 828 487 mahnaz.khan@outlook.com Customer since 2025 Unconfirme…" at bounding box center [94, 120] width 112 height 110
copy span "0449 828 487"
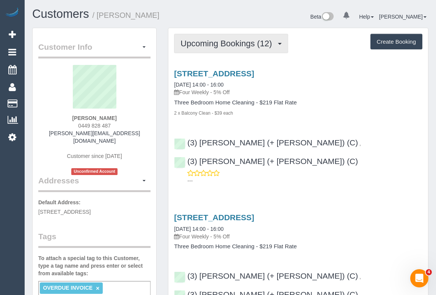
drag, startPoint x: 234, startPoint y: 49, endPoint x: 234, endPoint y: 58, distance: 8.7
click at [234, 49] on button "Upcoming Bookings (12)" at bounding box center [231, 43] width 114 height 19
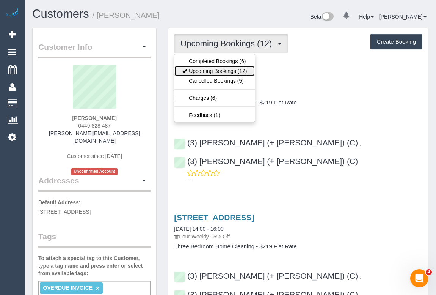
click at [228, 71] on link "Upcoming Bookings (12)" at bounding box center [215, 71] width 80 height 10
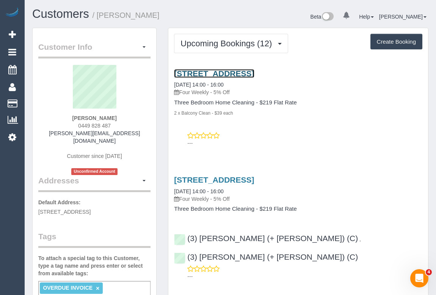
click at [253, 73] on link "33 South Wharf Drive, Docklands, VIC 3008" at bounding box center [214, 73] width 80 height 9
click at [330, 139] on p "---" at bounding box center [304, 143] width 235 height 8
drag, startPoint x: 74, startPoint y: 126, endPoint x: 128, endPoint y: 126, distance: 53.9
click at [128, 126] on div "Mahnaz Khan 0449 828 487 mahnaz.khan@outlook.com Customer since 2025 Unconfirme…" at bounding box center [94, 120] width 112 height 110
copy span "0449 828 487"
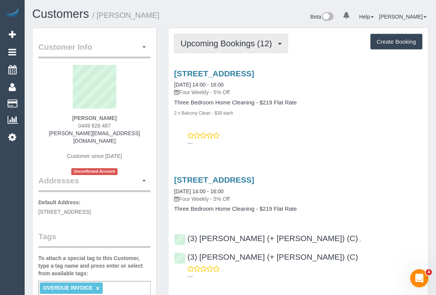
click at [238, 39] on span "Upcoming Bookings (12)" at bounding box center [228, 43] width 95 height 9
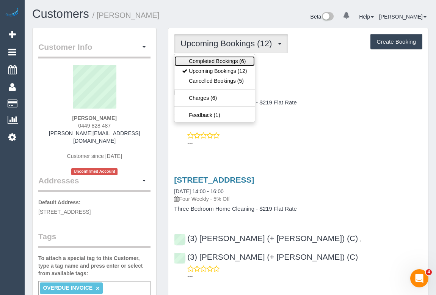
click at [233, 61] on link "Completed Bookings (6)" at bounding box center [215, 61] width 80 height 10
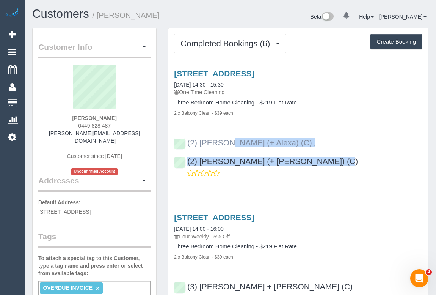
drag, startPoint x: 408, startPoint y: 142, endPoint x: 188, endPoint y: 140, distance: 219.7
click at [188, 140] on div "(2) Alejandro (+ Alexa) (C) , (2) Alexa (+ Alejandro) (C) ---" at bounding box center [298, 158] width 260 height 53
copy div "(2) Alejandro (+ Alexa) (C) , (2) Alexa (+ Alejandro) (C)"
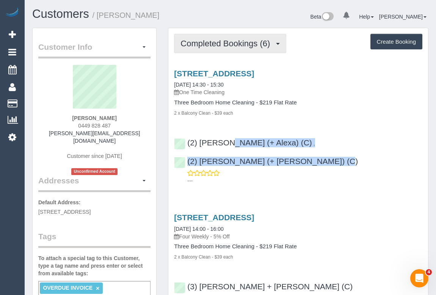
click at [219, 49] on button "Completed Bookings (6)" at bounding box center [230, 43] width 112 height 19
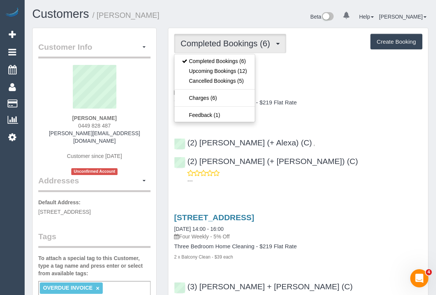
click at [377, 109] on div "2 x Balcony Clean - $39 each" at bounding box center [298, 113] width 249 height 8
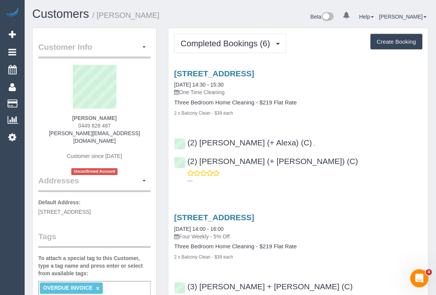
click at [170, 17] on h1 "Customers / Mahnaz Khan" at bounding box center [128, 14] width 193 height 13
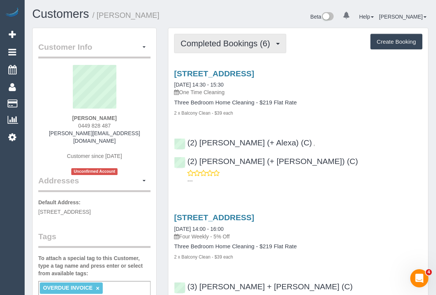
click at [224, 45] on span "Completed Bookings (6)" at bounding box center [227, 43] width 93 height 9
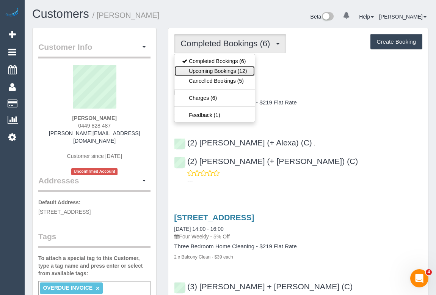
click at [207, 72] on link "Upcoming Bookings (12)" at bounding box center [215, 71] width 80 height 10
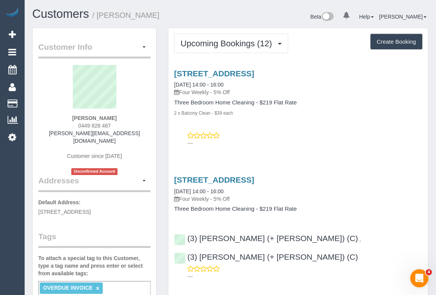
click at [218, 19] on h1 "Customers / Mahnaz Khan" at bounding box center [128, 14] width 193 height 13
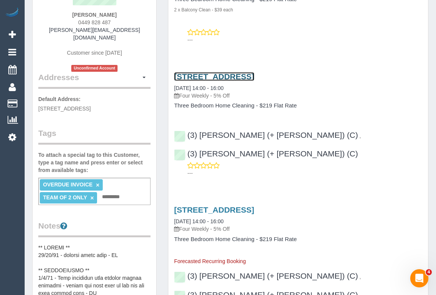
click at [241, 76] on link "33 South Wharf Drive, Docklands, VIC 3008" at bounding box center [214, 76] width 80 height 9
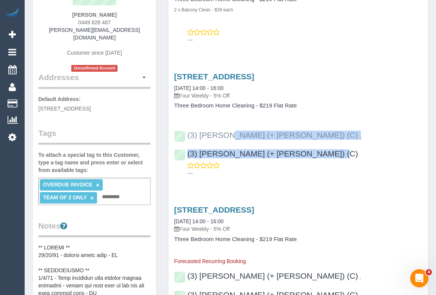
drag, startPoint x: 406, startPoint y: 133, endPoint x: 187, endPoint y: 136, distance: 218.2
click at [187, 136] on div "(3) Rayhan (+ Shahida) (C) , (3) Shahida (+ Rayhan) (C) ---" at bounding box center [298, 150] width 260 height 53
copy div "(3) Rayhan (+ Shahida) (C) , (3) Shahida (+ Rayhan) (C)"
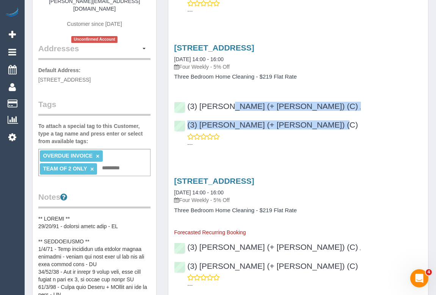
scroll to position [172, 0]
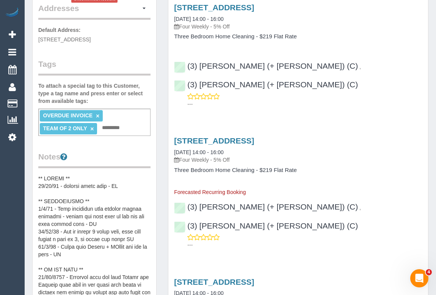
click at [117, 123] on input "text" at bounding box center [113, 128] width 26 height 10
type input "**********"
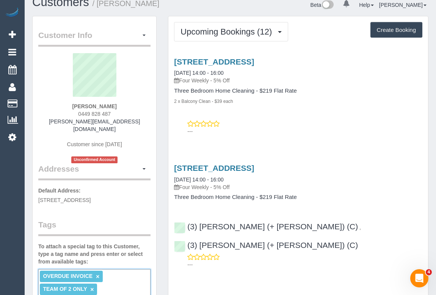
scroll to position [0, 0]
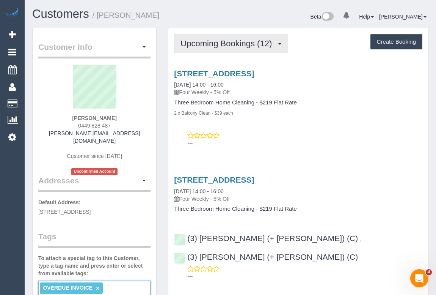
click at [227, 46] on span "Upcoming Bookings (12)" at bounding box center [228, 43] width 95 height 9
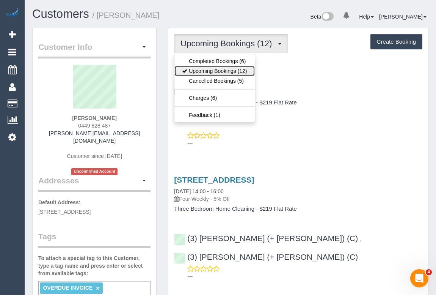
click at [224, 73] on link "Upcoming Bookings (12)" at bounding box center [215, 71] width 80 height 10
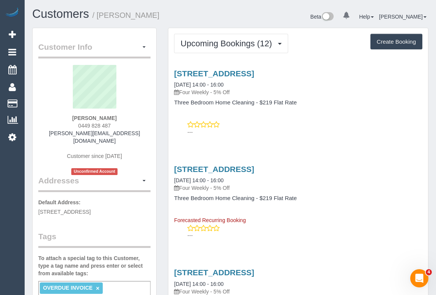
drag, startPoint x: 71, startPoint y: 114, endPoint x: 125, endPoint y: 116, distance: 54.3
click at [125, 116] on div "Mahnaz Khan 0449 828 487 mahnaz.khan@outlook.com Customer since 2025 Unconfirme…" at bounding box center [94, 120] width 112 height 110
copy strong "Mahnaz Khan"
click at [384, 112] on div "33 South Wharf Drive, Docklands, VIC 3008 05/11/2025 14:00 - 16:00 Four Weekly …" at bounding box center [298, 101] width 260 height 77
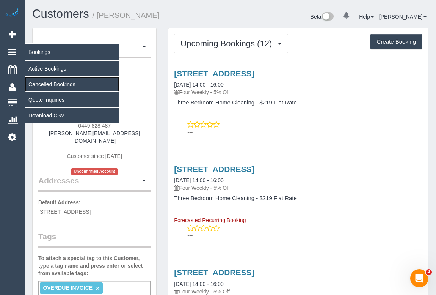
click at [38, 83] on link "Cancelled Bookings" at bounding box center [72, 84] width 95 height 15
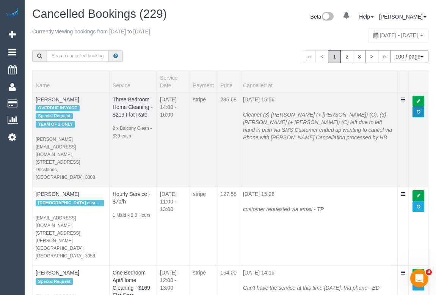
click at [419, 110] on span at bounding box center [418, 112] width 3 height 4
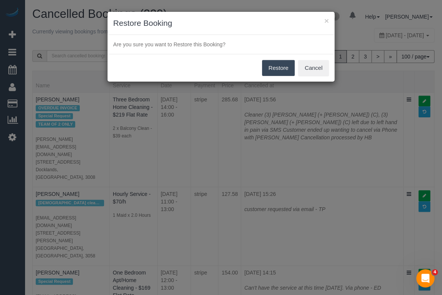
click at [270, 69] on button "Restore" at bounding box center [278, 68] width 33 height 16
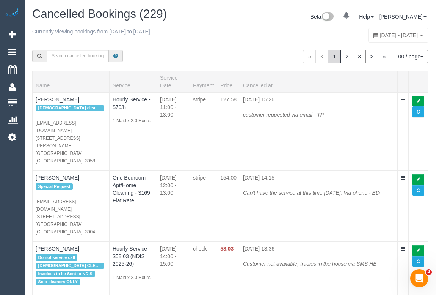
click at [177, 59] on div "« < 1 2 3 > » 100 / page 10 / page 20 / page 30 / page 40 / page 50 / page 100 …" at bounding box center [231, 56] width 408 height 28
drag, startPoint x: 225, startPoint y: 38, endPoint x: 224, endPoint y: 31, distance: 6.9
click at [225, 38] on div "Currently viewing bookings from 2025-10-05 to 2025-10-11 October 05, 2025 - Oct…" at bounding box center [230, 35] width 397 height 15
click at [276, 47] on div "« < 1 2 3 > » 100 / page 10 / page 20 / page 30 / page 40 / page 50 / page 100 …" at bounding box center [333, 56] width 204 height 28
click at [252, 41] on div "Currently viewing bookings from 2025-10-05 to 2025-10-11 October 05, 2025 - Oct…" at bounding box center [230, 35] width 397 height 15
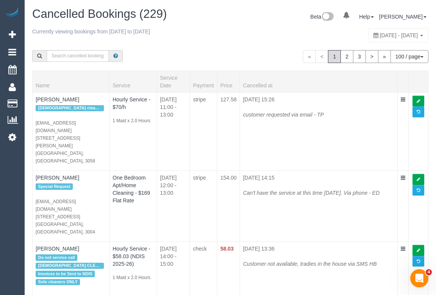
click at [222, 36] on div "Currently viewing bookings from 2025-10-05 to 2025-10-11" at bounding box center [147, 33] width 231 height 11
click at [216, 37] on div "Currently viewing bookings from 2025-10-05 to 2025-10-11" at bounding box center [147, 33] width 231 height 11
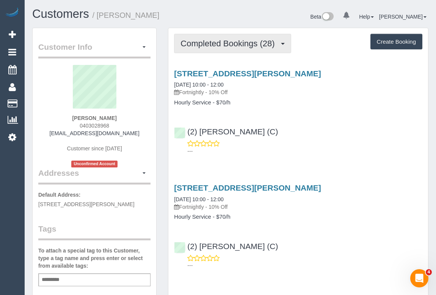
click at [213, 44] on span "Completed Bookings (28)" at bounding box center [230, 43] width 98 height 9
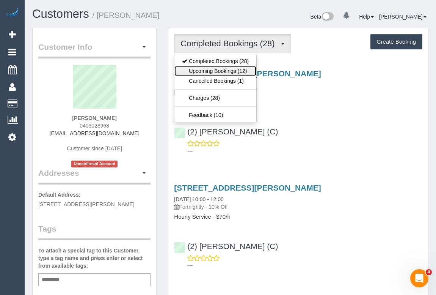
click at [215, 70] on link "Upcoming Bookings (12)" at bounding box center [216, 71] width 82 height 10
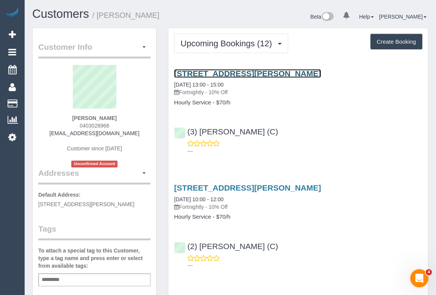
click at [241, 72] on link "[STREET_ADDRESS][PERSON_NAME]" at bounding box center [247, 73] width 147 height 9
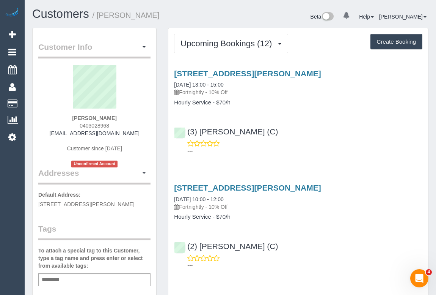
drag, startPoint x: 69, startPoint y: 124, endPoint x: 121, endPoint y: 123, distance: 51.6
click at [121, 123] on div "[PERSON_NAME] 0403028968 [EMAIL_ADDRESS][DOMAIN_NAME] Customer since [DATE] Unc…" at bounding box center [94, 116] width 112 height 102
copy span "0403028968"
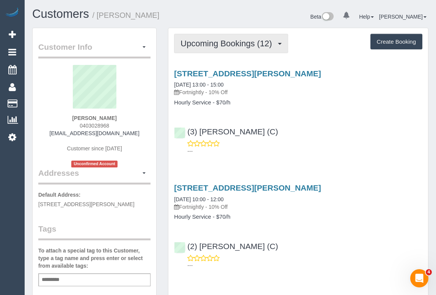
drag, startPoint x: 233, startPoint y: 39, endPoint x: 229, endPoint y: 49, distance: 11.4
click at [233, 39] on span "Upcoming Bookings (12)" at bounding box center [228, 43] width 95 height 9
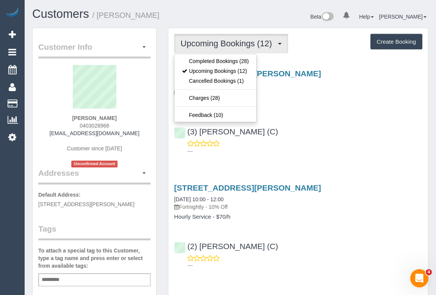
click at [76, 125] on div "[PERSON_NAME] 0403028968 [EMAIL_ADDRESS][DOMAIN_NAME] Customer since [DATE] Unc…" at bounding box center [94, 116] width 112 height 102
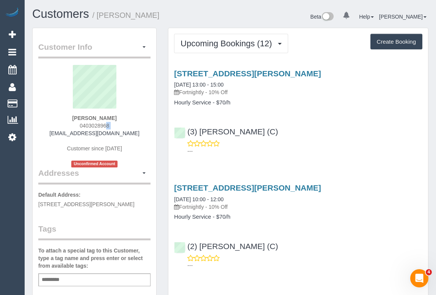
drag, startPoint x: 75, startPoint y: 125, endPoint x: 137, endPoint y: 125, distance: 62.2
click at [137, 125] on div "[PERSON_NAME] 0403028968 [EMAIL_ADDRESS][DOMAIN_NAME] Customer since [DATE] Unc…" at bounding box center [94, 116] width 112 height 102
click at [77, 125] on div "[PERSON_NAME] 0403028968 [EMAIL_ADDRESS][DOMAIN_NAME] Customer since [DATE] Unc…" at bounding box center [94, 116] width 112 height 102
drag, startPoint x: 78, startPoint y: 125, endPoint x: 123, endPoint y: 125, distance: 44.8
click at [123, 125] on div "[PERSON_NAME] 0403028968 [EMAIL_ADDRESS][DOMAIN_NAME] Customer since [DATE] Unc…" at bounding box center [94, 116] width 112 height 102
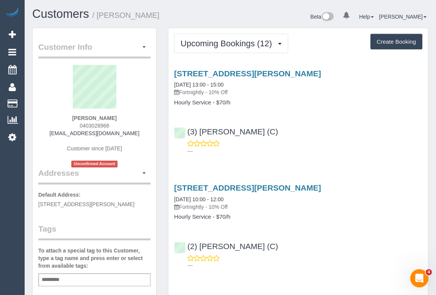
copy span "0403028968"
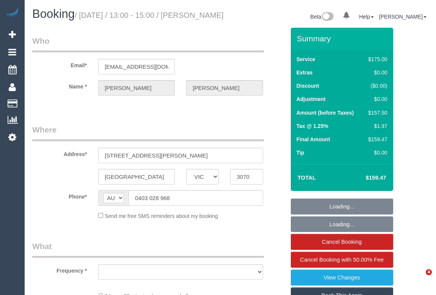
select select "VIC"
select select "object:610"
select select "string:stripe-pm_1NhhWV2GScqysDRVr5SYfZ4r"
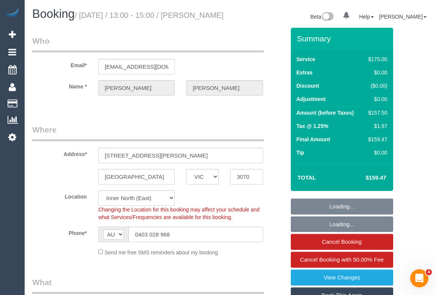
select select "object:617"
select select "150"
select select "number:28"
select select "number:14"
select select "number:19"
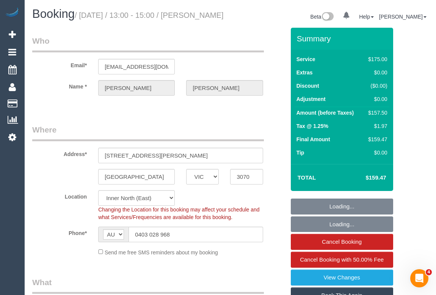
select select "number:22"
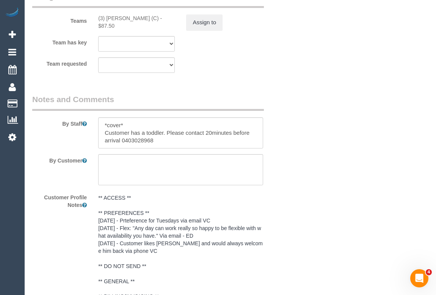
scroll to position [1311, 0]
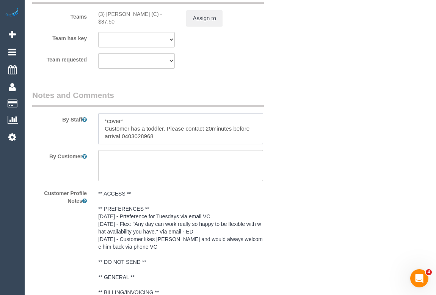
drag, startPoint x: 158, startPoint y: 146, endPoint x: 167, endPoint y: 140, distance: 11.4
click at [167, 140] on textarea at bounding box center [180, 128] width 165 height 31
click at [160, 144] on textarea at bounding box center [180, 128] width 165 height 31
click at [121, 144] on textarea at bounding box center [180, 128] width 165 height 31
drag, startPoint x: 122, startPoint y: 147, endPoint x: 167, endPoint y: 147, distance: 44.8
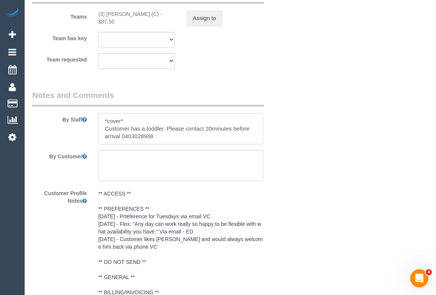
click at [167, 144] on textarea at bounding box center [180, 128] width 165 height 31
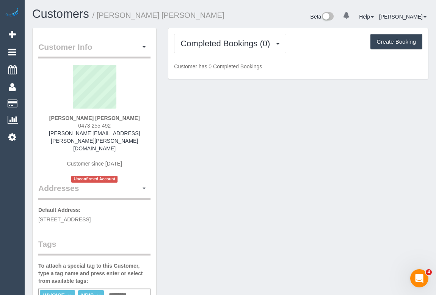
drag, startPoint x: 76, startPoint y: 124, endPoint x: 134, endPoint y: 124, distance: 58.1
click at [134, 124] on div "[PERSON_NAME] [PERSON_NAME] 0473 255 492 [PERSON_NAME][EMAIL_ADDRESS][PERSON_NA…" at bounding box center [94, 124] width 112 height 118
copy span "0473 255 492"
click at [285, 20] on div "Beta 0 Your Notifications You have 0 alerts Help Help Docs Take a Tour Contact …" at bounding box center [333, 18] width 204 height 20
drag, startPoint x: 73, startPoint y: 125, endPoint x: 119, endPoint y: 127, distance: 45.9
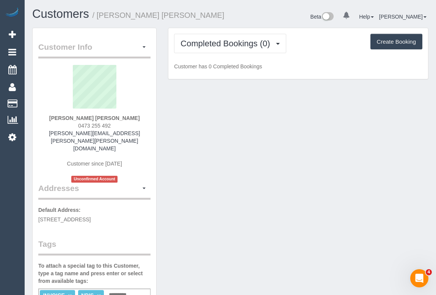
click at [119, 127] on div "[PERSON_NAME] [PERSON_NAME] 0473 255 492 [PERSON_NAME][EMAIL_ADDRESS][PERSON_NA…" at bounding box center [94, 124] width 112 height 118
copy span "0473 255 492"
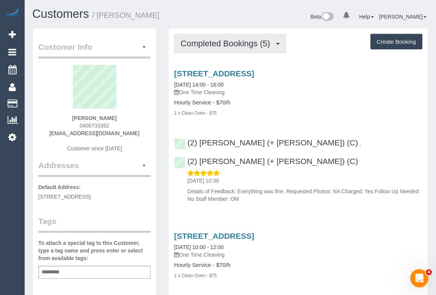
click at [226, 40] on span "Completed Bookings (5)" at bounding box center [227, 43] width 93 height 9
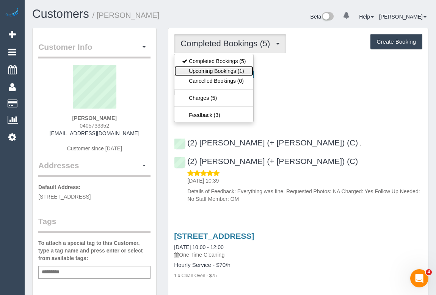
click at [217, 71] on link "Upcoming Bookings (1)" at bounding box center [214, 71] width 79 height 10
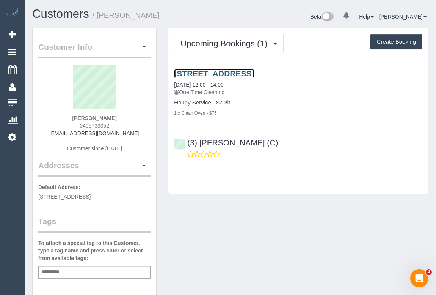
click at [239, 73] on link "[STREET_ADDRESS]" at bounding box center [214, 73] width 80 height 9
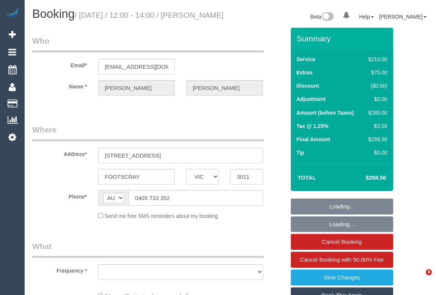
select select "VIC"
select select "object:534"
select select "string:stripe-pm_1RIfbF2GScqysDRVjI6DzgBF"
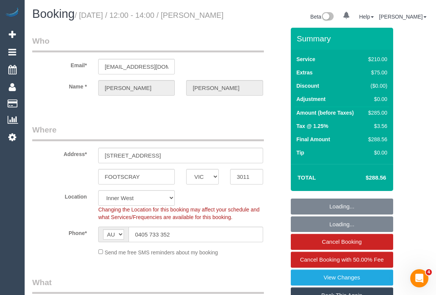
select select "object:539"
select select "number:29"
select select "number:14"
select select "number:18"
select select "number:25"
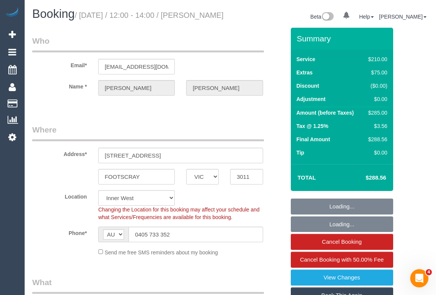
select select "number:13"
select select "180"
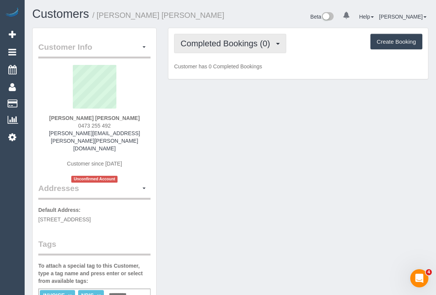
click at [224, 43] on span "Completed Bookings (0)" at bounding box center [227, 43] width 93 height 9
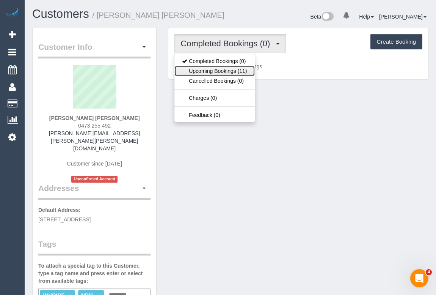
click at [221, 69] on link "Upcoming Bookings (11)" at bounding box center [215, 71] width 80 height 10
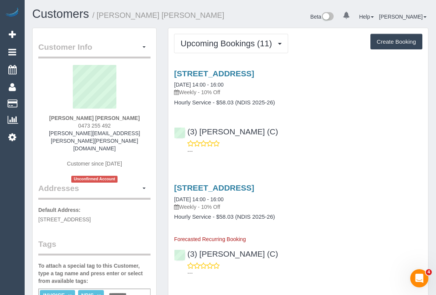
click at [332, 145] on div "---" at bounding box center [298, 147] width 249 height 15
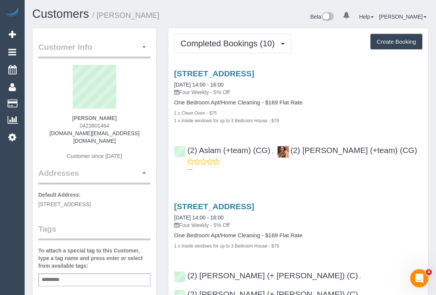
click at [322, 113] on div "1 x Clean Oven - $75" at bounding box center [298, 113] width 249 height 8
click at [79, 121] on div "[PERSON_NAME] 0423801464 [DOMAIN_NAME][EMAIL_ADDRESS][DOMAIN_NAME] Customer sin…" at bounding box center [94, 116] width 112 height 102
click at [355, 114] on div "1 x Clean Oven - $75" at bounding box center [298, 113] width 249 height 8
drag, startPoint x: 75, startPoint y: 127, endPoint x: 129, endPoint y: 127, distance: 53.9
click at [129, 127] on div "[PERSON_NAME] 0423801464 [DOMAIN_NAME][EMAIL_ADDRESS][DOMAIN_NAME] Customer sin…" at bounding box center [94, 116] width 112 height 102
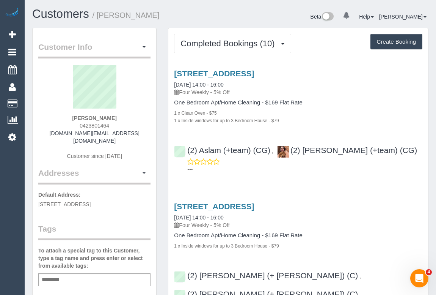
copy span "0423801464"
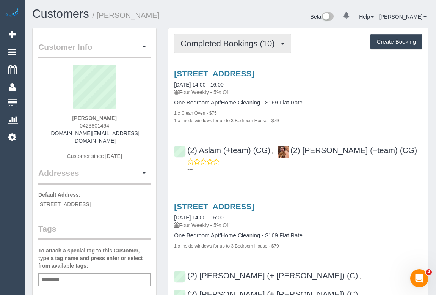
click at [241, 46] on span "Completed Bookings (10)" at bounding box center [230, 43] width 98 height 9
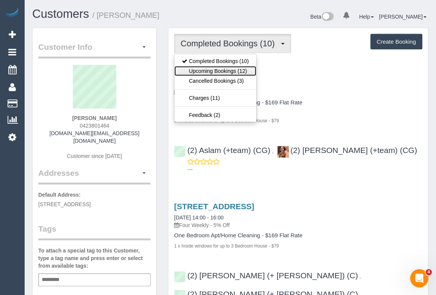
click at [230, 68] on link "Upcoming Bookings (12)" at bounding box center [216, 71] width 82 height 10
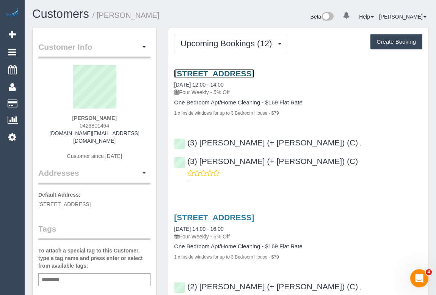
click at [254, 74] on link "[STREET_ADDRESS]" at bounding box center [214, 73] width 80 height 9
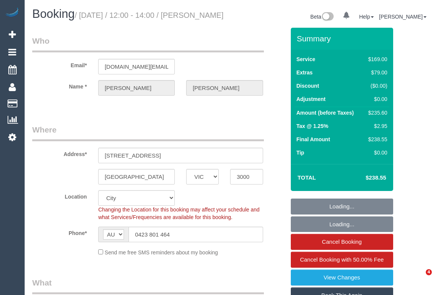
select select "VIC"
select select "string:stripe-pm_1QlVLd2GScqysDRVpN2cy1Ds"
select select "object:704"
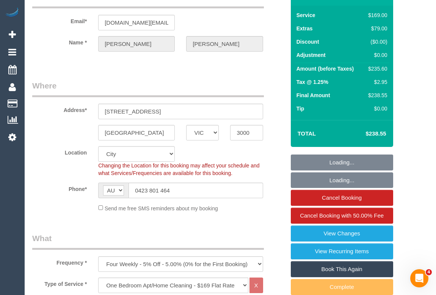
select select "number:28"
select select "number:14"
select select "number:20"
select select "number:24"
select select "number:34"
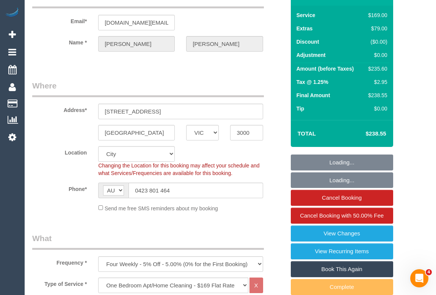
select select "number:26"
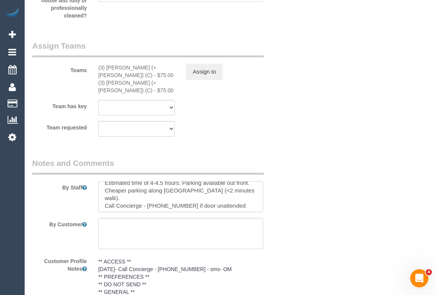
scroll to position [8, 0]
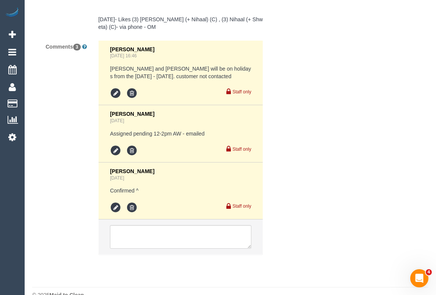
scroll to position [1483, 0]
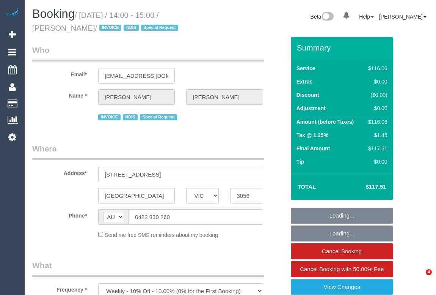
select select "VIC"
select select "object:686"
select select "number:30"
select select "number:14"
select select "number:19"
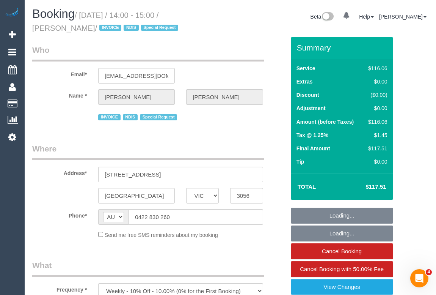
select select "number:36"
select select "number:34"
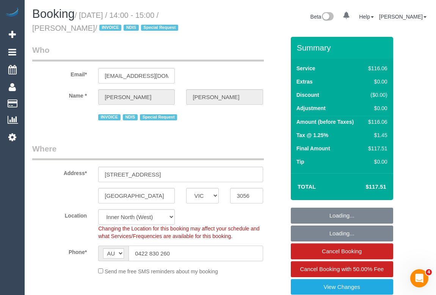
drag, startPoint x: 192, startPoint y: 250, endPoint x: 110, endPoint y: 250, distance: 82.0
click at [110, 250] on div "AF AL DZ AD AO AI AQ AG AR AM AW AU AT AZ BS BH BD BB BY BE BZ BJ BM BT BO BA B…" at bounding box center [180, 254] width 165 height 16
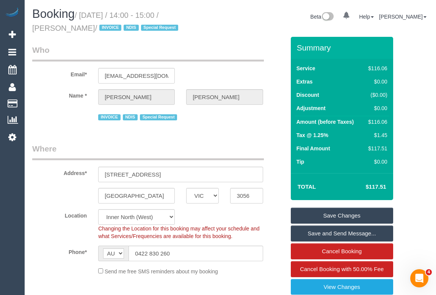
click at [227, 34] on div "Booking / October 08, 2025 / 14:00 - 15:00 / Amy Clarkson-Holborn / INVOICE NDI…" at bounding box center [129, 22] width 204 height 29
click at [250, 28] on div "Booking / October 08, 2025 / 14:00 - 15:00 / Amy Clarkson-Holborn / INVOICE NDI…" at bounding box center [231, 22] width 408 height 29
click at [275, 18] on div "Beta 0 Your Notifications You have 0 alerts Help Help Docs Take a Tour Contact …" at bounding box center [333, 18] width 204 height 20
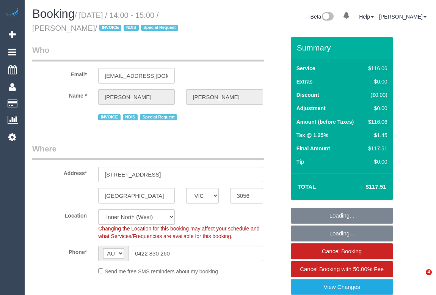
select select "VIC"
select select "number:30"
select select "number:14"
select select "number:19"
select select "number:36"
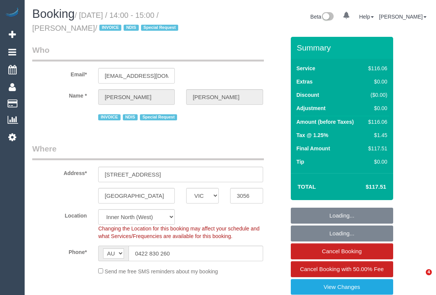
select select "number:34"
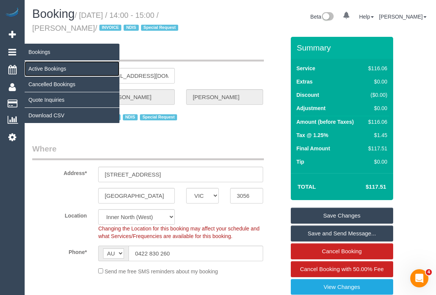
click at [58, 67] on link "Active Bookings" at bounding box center [72, 68] width 95 height 15
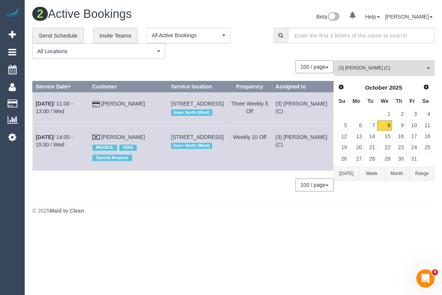
click at [171, 198] on div "0 Bookings found. We couldn't find any bookings that matched your search. Creat…" at bounding box center [182, 129] width 301 height 138
click at [163, 191] on div "100 / page 10 / page 20 / page 30 / page 40 / page 50 / page 100 / page" at bounding box center [182, 184] width 301 height 13
click at [387, 67] on span "(3) [PERSON_NAME] (C)" at bounding box center [381, 68] width 87 height 6
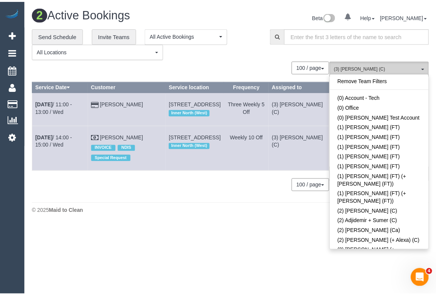
scroll to position [912, 0]
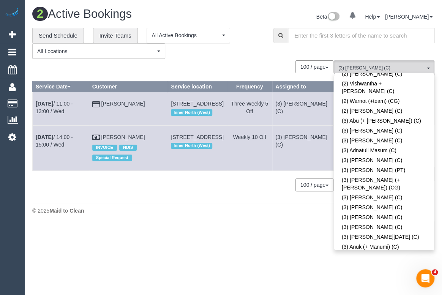
click at [254, 209] on div "2 Active Bookings Beta 0 Your Notifications You have 0 alerts Help Help Docs Ta…" at bounding box center [233, 112] width 417 height 225
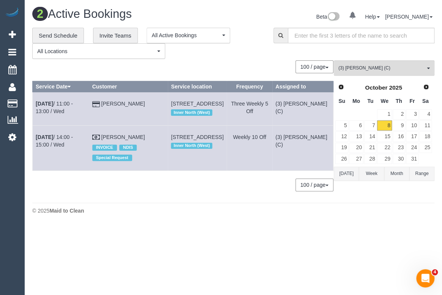
click at [197, 191] on div "100 / page 10 / page 20 / page 30 / page 40 / page 50 / page 100 / page" at bounding box center [182, 184] width 301 height 13
click at [163, 198] on div "0 Bookings found. We couldn't find any bookings that matched your search. Creat…" at bounding box center [182, 129] width 301 height 138
click at [366, 68] on span "(3) [PERSON_NAME] (C)" at bounding box center [381, 68] width 87 height 6
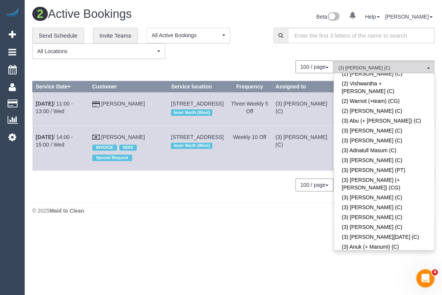
click at [248, 53] on div "**********" at bounding box center [147, 43] width 230 height 31
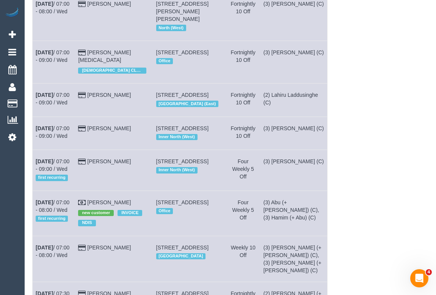
scroll to position [0, 0]
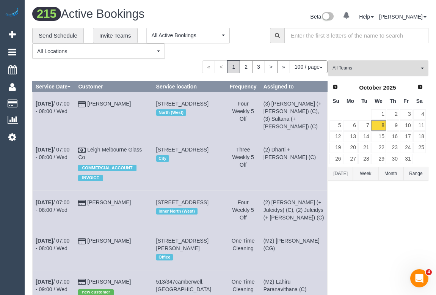
click at [371, 74] on button "All Teams" at bounding box center [378, 68] width 101 height 16
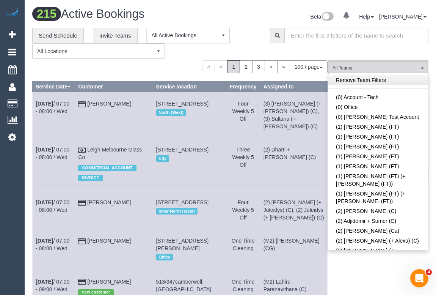
click at [350, 83] on link "Remove Team Filters" at bounding box center [379, 80] width 100 height 10
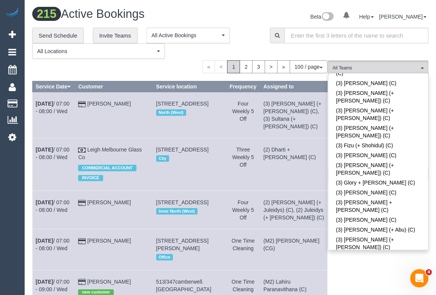
scroll to position [912, 0]
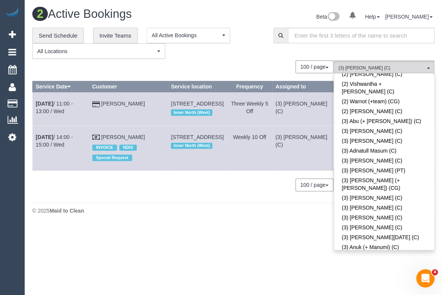
drag, startPoint x: 420, startPoint y: 161, endPoint x: 416, endPoint y: 163, distance: 4.2
click at [228, 209] on div "2 Active Bookings Beta 0 Your Notifications You have 0 alerts Help Help Docs Ta…" at bounding box center [233, 112] width 417 height 225
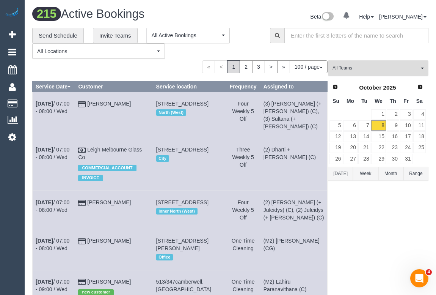
click at [358, 72] on button "All Teams" at bounding box center [378, 68] width 101 height 16
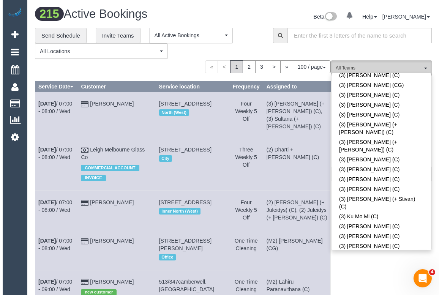
scroll to position [1669, 0]
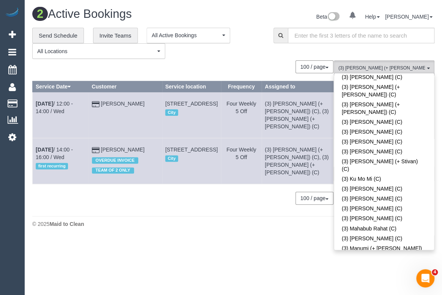
click at [248, 46] on div "**********" at bounding box center [147, 43] width 230 height 31
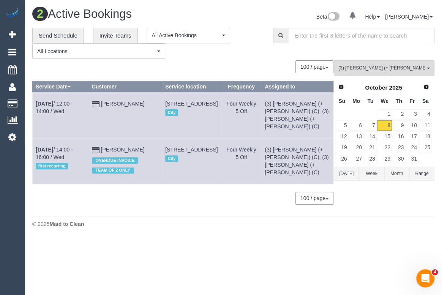
click at [183, 239] on body "0 Beta Your Notifications You have 0 alerts Add Booking Bookings Active Booking…" at bounding box center [221, 147] width 442 height 295
click at [402, 124] on link "9" at bounding box center [398, 125] width 13 height 10
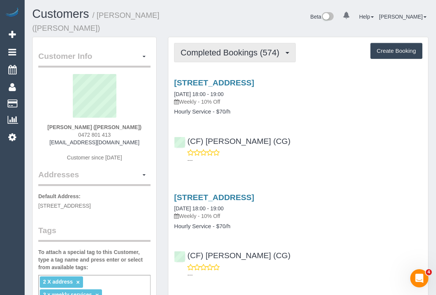
click at [236, 48] on span "Completed Bookings (574)" at bounding box center [232, 52] width 102 height 9
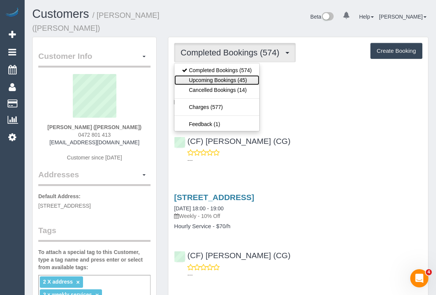
click at [231, 75] on link "Upcoming Bookings (45)" at bounding box center [217, 80] width 85 height 10
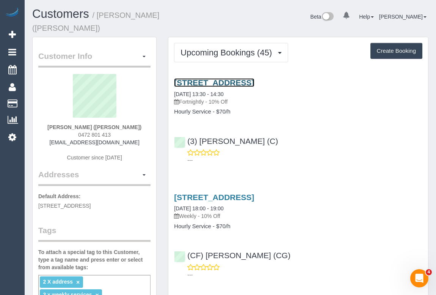
click at [230, 78] on link "81-83 Paisley Street, Footscray, VIC 3011" at bounding box center [214, 82] width 80 height 9
click at [381, 186] on div "585 Burwood Road, Hawthorn, VIC 3122 08/10/2025 18:00 - 19:00 Weekly - 10% Off …" at bounding box center [298, 234] width 260 height 96
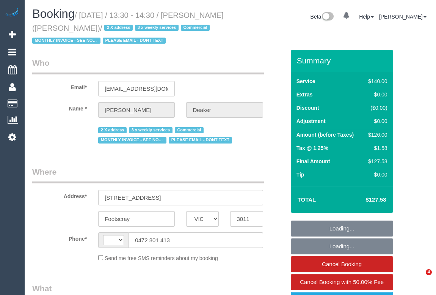
select select "VIC"
select select "string:AU"
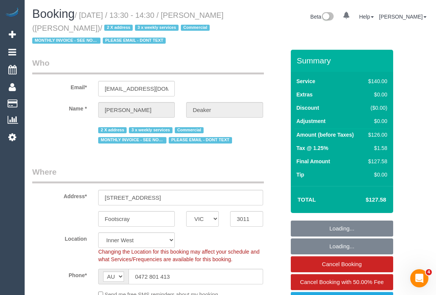
select select "number:28"
select select "number:14"
select select "number:19"
select select "number:22"
select select "number:34"
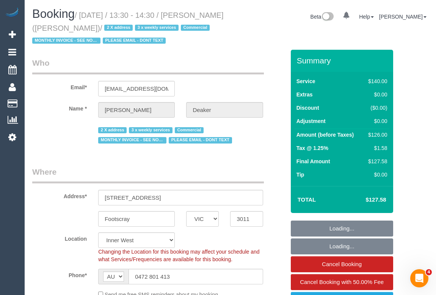
select select "object:1579"
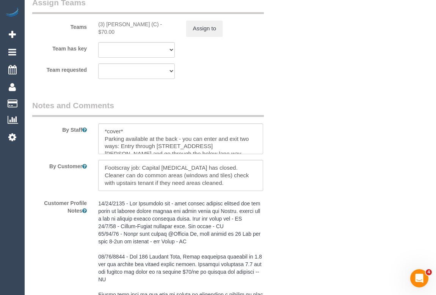
scroll to position [1345, 0]
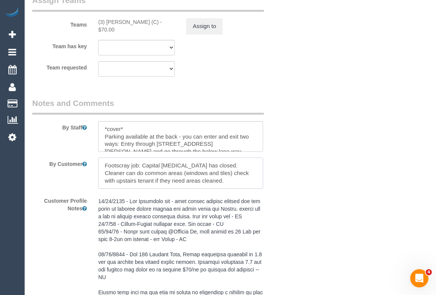
drag, startPoint x: 111, startPoint y: 177, endPoint x: 211, endPoint y: 179, distance: 99.8
click at [211, 179] on textarea at bounding box center [180, 172] width 165 height 31
click at [259, 28] on div "Assign to" at bounding box center [225, 26] width 88 height 16
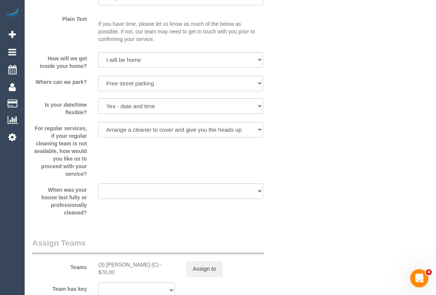
scroll to position [1069, 0]
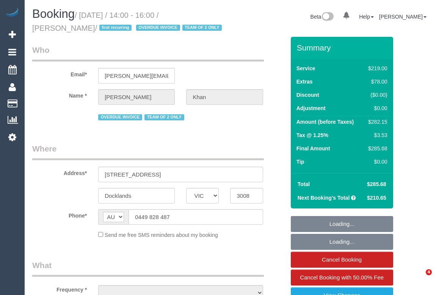
select select "VIC"
select select "number:28"
select select "number:14"
select select "number:19"
select select "number:23"
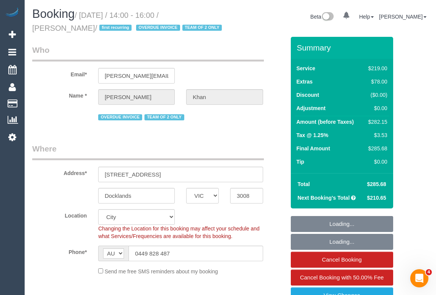
select select "string:stripe-pm_1S3trh2GScqysDRV6kx8eRz0"
select select "object:1201"
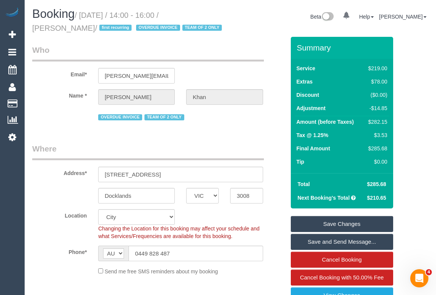
click at [220, 144] on legend "Where" at bounding box center [148, 151] width 232 height 17
click at [242, 45] on legend "Who" at bounding box center [148, 52] width 232 height 17
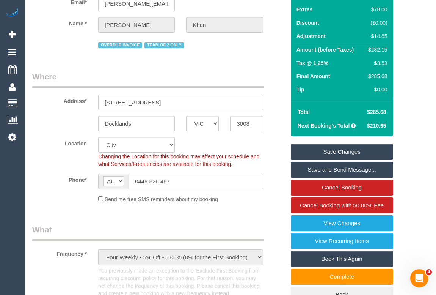
scroll to position [34, 0]
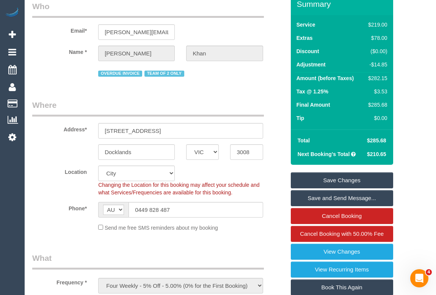
scroll to position [0, 0]
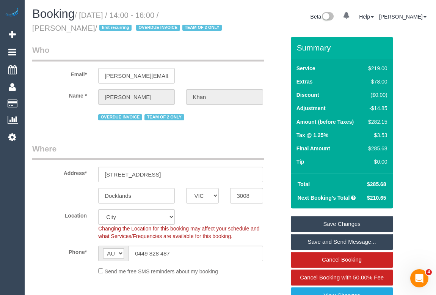
click at [219, 54] on legend "Who" at bounding box center [148, 52] width 232 height 17
click at [220, 67] on div "Email* mahnaz.khan@outlook.com" at bounding box center [159, 63] width 264 height 39
drag, startPoint x: 83, startPoint y: 15, endPoint x: 138, endPoint y: 15, distance: 55.0
click at [138, 15] on small "/ October 08, 2025 / 14:00 - 16:00 / Mahnaz Khan / first recurring OVERDUE INVO…" at bounding box center [128, 21] width 192 height 21
drag, startPoint x: 33, startPoint y: 27, endPoint x: 81, endPoint y: 27, distance: 47.4
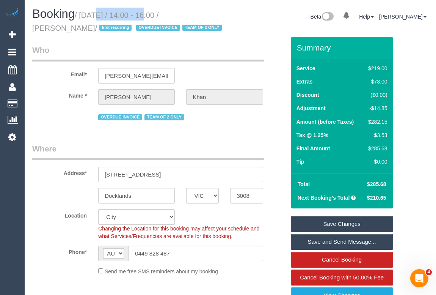
click at [81, 27] on small "/ October 08, 2025 / 14:00 - 16:00 / Mahnaz Khan / first recurring OVERDUE INVO…" at bounding box center [128, 21] width 192 height 21
copy small "Mahnaz Khan"
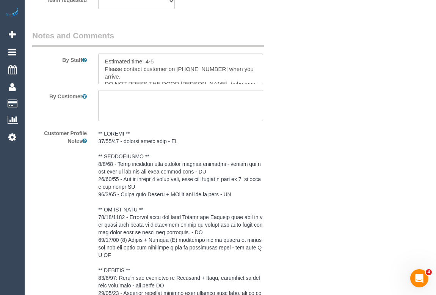
scroll to position [1449, 0]
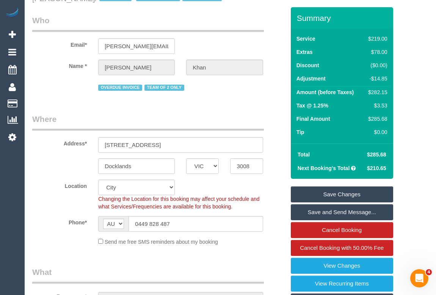
scroll to position [0, 0]
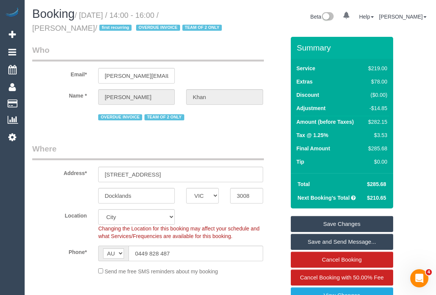
click at [239, 123] on fieldset "Who Email* mahnaz.khan@outlook.com Name * Mahnaz Khan OVERDUE INVOICE TEAM OF 2…" at bounding box center [158, 85] width 253 height 83
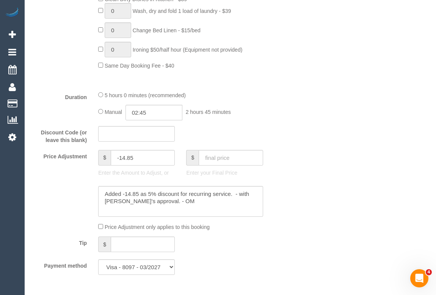
scroll to position [724, 0]
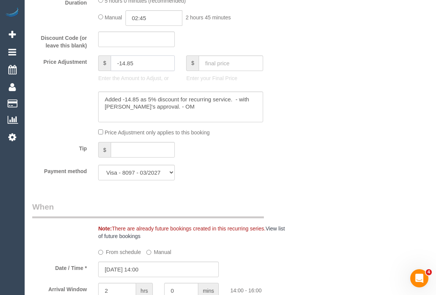
click at [143, 66] on input "-14.85" at bounding box center [143, 63] width 64 height 16
click at [311, 144] on div "Who Email* [PERSON_NAME][EMAIL_ADDRESS][DOMAIN_NAME] Name * [GEOGRAPHIC_DATA][P…" at bounding box center [230, 222] width 397 height 1820
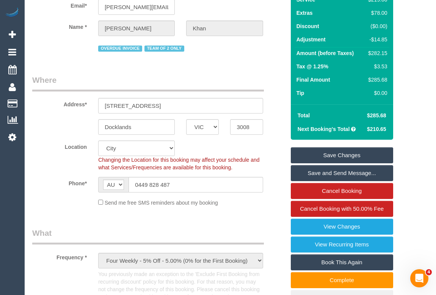
scroll to position [0, 0]
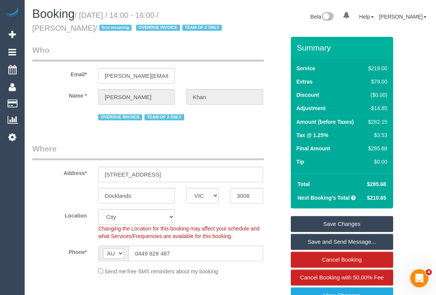
drag, startPoint x: 31, startPoint y: 28, endPoint x: 79, endPoint y: 27, distance: 47.4
click at [79, 27] on div "Booking / October 08, 2025 / 14:00 - 16:00 / Mahnaz Khan / first recurring OVER…" at bounding box center [129, 22] width 204 height 29
copy small "Mahnaz Khan"
click at [239, 60] on legend "Who" at bounding box center [148, 52] width 232 height 17
click at [238, 54] on legend "Who" at bounding box center [148, 52] width 232 height 17
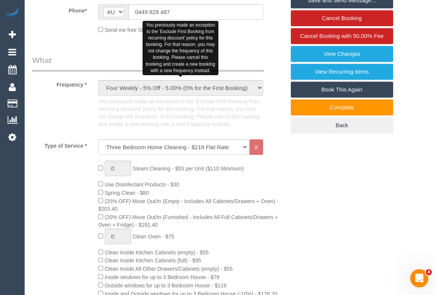
scroll to position [172, 0]
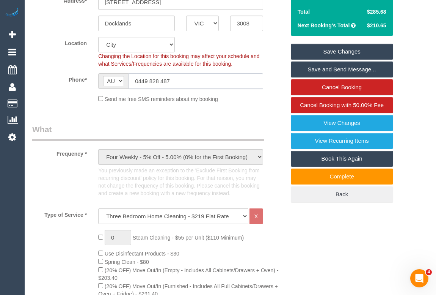
drag, startPoint x: 183, startPoint y: 80, endPoint x: 96, endPoint y: 77, distance: 87.0
click at [96, 77] on div "AF AL DZ AD AO AI AQ AG AR AM AW AU AT AZ BS BH BD BB BY BE BZ BJ BM BT BO BA B…" at bounding box center [181, 81] width 176 height 16
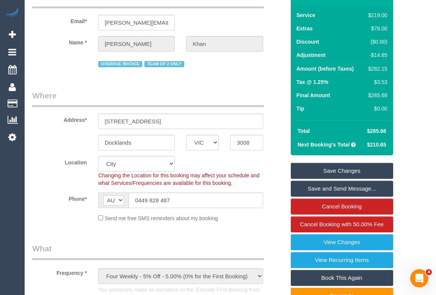
scroll to position [0, 0]
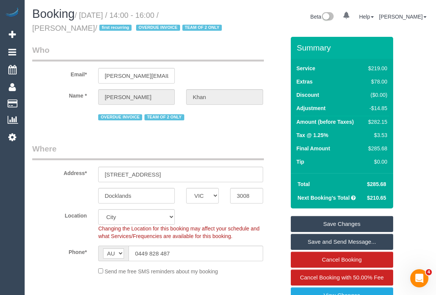
drag, startPoint x: 37, startPoint y: 27, endPoint x: 80, endPoint y: 29, distance: 42.9
click at [80, 29] on div "Booking / October 08, 2025 / 14:00 - 16:00 / Mahnaz Khan / first recurring OVER…" at bounding box center [129, 22] width 204 height 29
copy small "Mahnaz Khan"
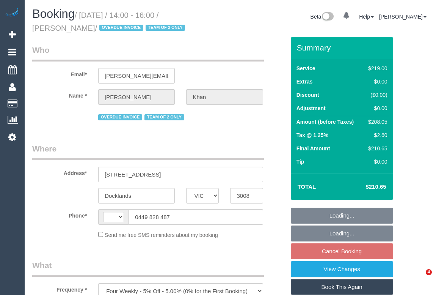
select select "VIC"
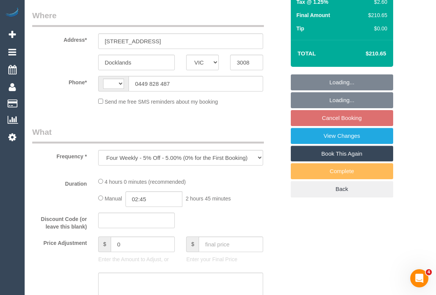
select select "string:stripe-pm_1S3trh2GScqysDRV6kx8eRz0"
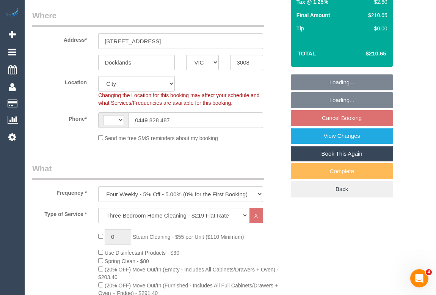
scroll to position [138, 0]
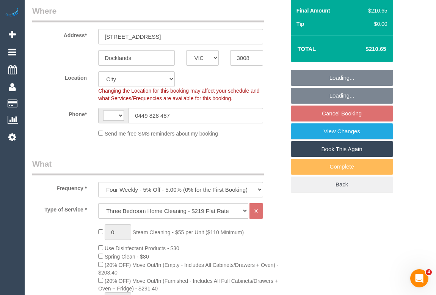
select select "object:654"
select select "string:AU"
select select "number:28"
select select "number:14"
select select "number:19"
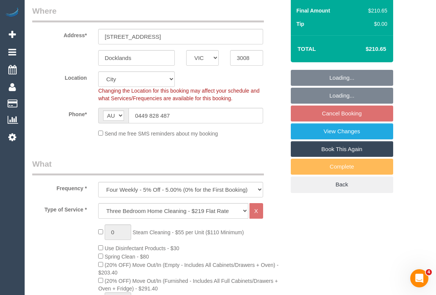
select select "number:23"
select select "spot5"
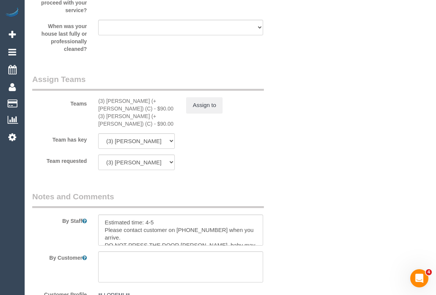
scroll to position [1242, 0]
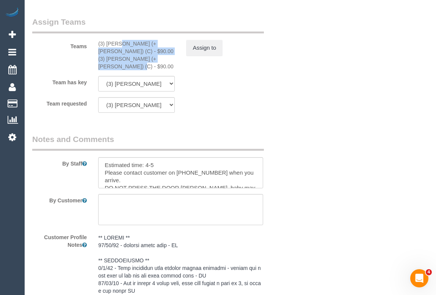
drag, startPoint x: 95, startPoint y: 46, endPoint x: 185, endPoint y: 62, distance: 91.0
click at [185, 62] on div "Teams (3) [PERSON_NAME] (+ [PERSON_NAME]) (C) - $90.00 (3) [PERSON_NAME] (+ [PE…" at bounding box center [159, 43] width 264 height 54
copy div "(3) [PERSON_NAME] (+ [PERSON_NAME]) (C) - $90.00 (3) [PERSON_NAME] (+ [PERSON_N…"
click at [197, 53] on button "Assign to" at bounding box center [204, 48] width 36 height 16
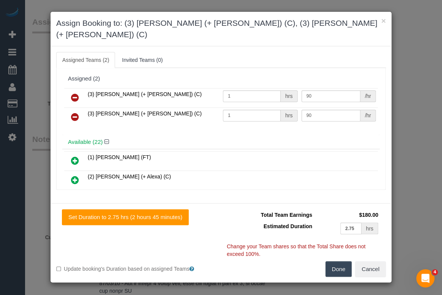
click at [75, 93] on icon at bounding box center [75, 97] width 8 height 9
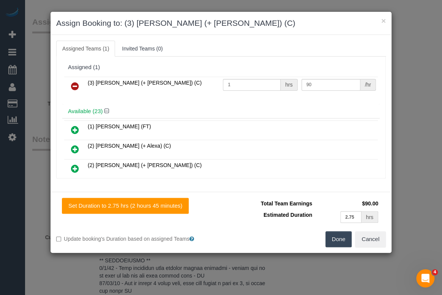
click at [75, 85] on icon at bounding box center [75, 86] width 8 height 9
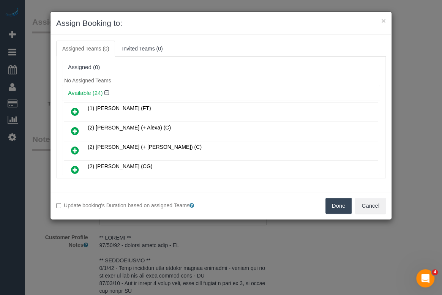
click at [331, 206] on button "Done" at bounding box center [338, 206] width 27 height 16
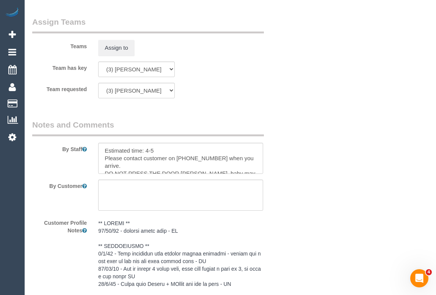
click at [291, 224] on div "× Assign Booking to: Assigned Teams (0) Invited Teams (0) Assigned (0) No Assig…" at bounding box center [218, 147] width 436 height 295
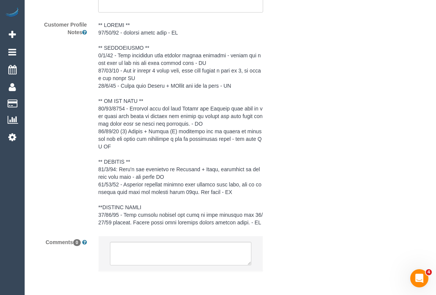
scroll to position [1465, 0]
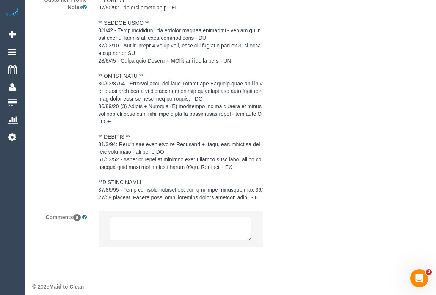
click at [159, 222] on textarea at bounding box center [180, 229] width 141 height 24
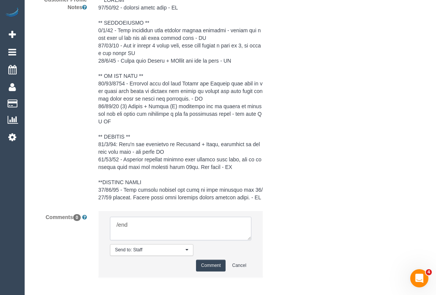
type textarea "Please feel free to reach out if you need any further assistance or have any qu…"
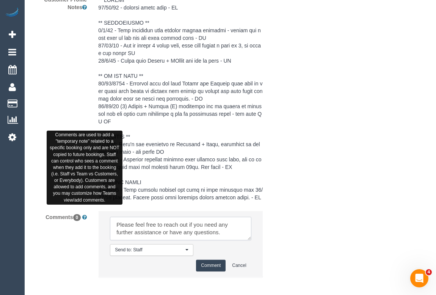
drag, startPoint x: 227, startPoint y: 230, endPoint x: 82, endPoint y: 209, distance: 146.3
click at [82, 211] on div "Comments 0 Send to: Staff Nothing selected Send to: Staff Send to: Customer Sen…" at bounding box center [159, 248] width 264 height 74
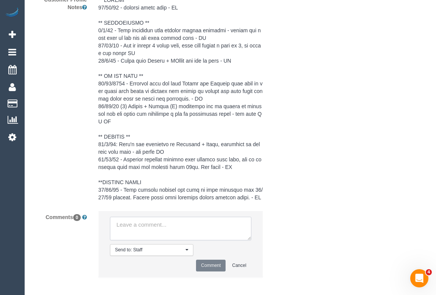
click at [140, 221] on textarea at bounding box center [180, 229] width 141 height 24
click at [145, 217] on textarea at bounding box center [180, 229] width 141 height 24
paste textarea "Cleaner(s) Unassigned: Reason Unassigned: One Off/Ongoing: Flexibility: Close a…"
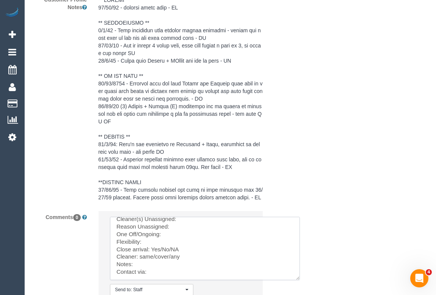
scroll to position [5, 0]
drag, startPoint x: 250, startPoint y: 233, endPoint x: 299, endPoint y: 273, distance: 63.4
click at [299, 273] on textarea at bounding box center [205, 248] width 190 height 63
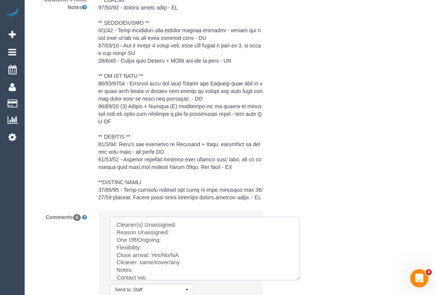
click at [185, 217] on textarea at bounding box center [205, 248] width 190 height 63
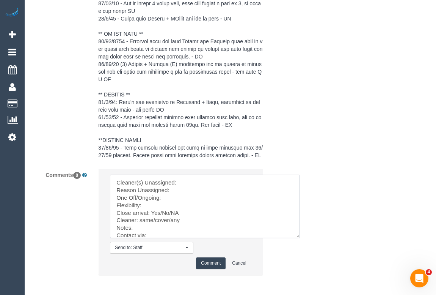
scroll to position [1534, 0]
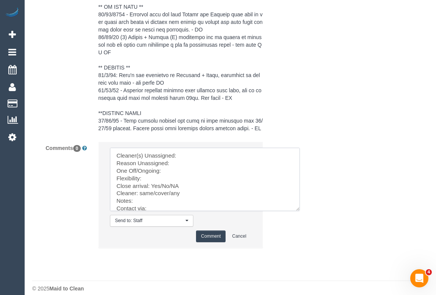
click at [189, 148] on textarea at bounding box center [205, 179] width 190 height 63
paste textarea "(3) [PERSON_NAME] (+ [PERSON_NAME]) (C) , (3) [PERSON_NAME] (+ [PERSON_NAME]) (…"
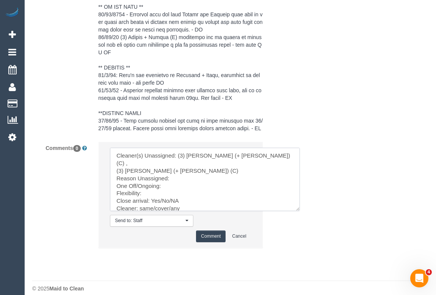
click at [196, 156] on textarea at bounding box center [205, 179] width 190 height 63
click at [175, 164] on textarea at bounding box center [205, 179] width 190 height 63
click at [167, 172] on textarea at bounding box center [205, 179] width 190 height 63
click at [153, 181] on textarea at bounding box center [205, 179] width 190 height 63
drag, startPoint x: 160, startPoint y: 187, endPoint x: 182, endPoint y: 188, distance: 22.0
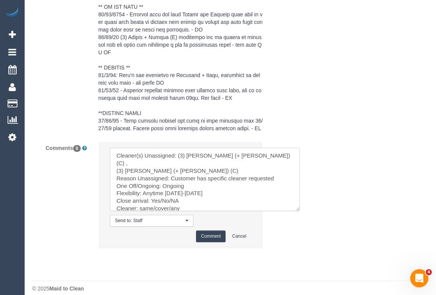
click at [182, 188] on textarea at bounding box center [205, 179] width 190 height 63
click at [179, 190] on textarea at bounding box center [205, 179] width 190 height 63
drag, startPoint x: 160, startPoint y: 186, endPoint x: 187, endPoint y: 186, distance: 27.3
click at [187, 186] on textarea at bounding box center [205, 179] width 190 height 63
drag, startPoint x: 185, startPoint y: 194, endPoint x: 139, endPoint y: 194, distance: 45.9
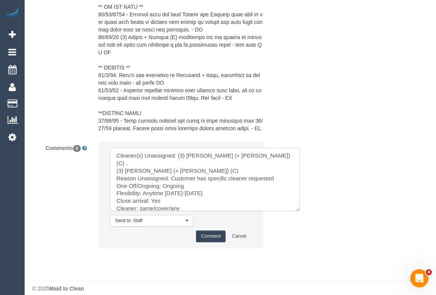
click at [139, 194] on textarea at bounding box center [205, 179] width 190 height 63
click at [146, 194] on textarea at bounding box center [205, 179] width 190 height 63
paste textarea "Lor ipsu do si am cons Adipis El , seddoeiu temporin ut laboree dolo ma 89.80$ …"
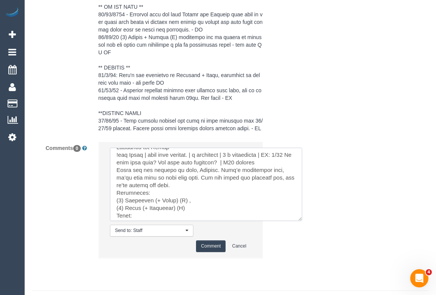
scroll to position [180, 0]
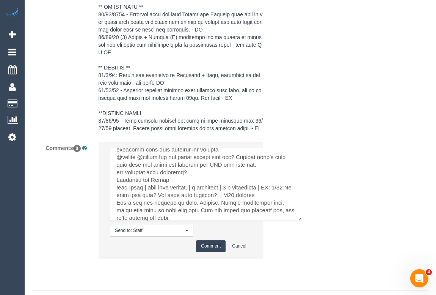
drag, startPoint x: 297, startPoint y: 203, endPoint x: 314, endPoint y: 255, distance: 55.2
click at [302, 221] on textarea at bounding box center [206, 184] width 192 height 73
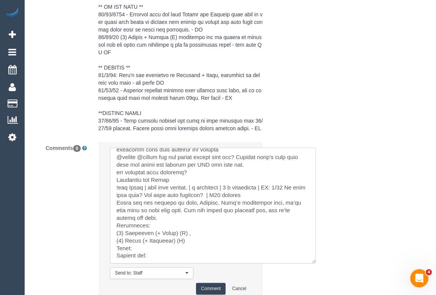
click at [139, 242] on textarea at bounding box center [213, 206] width 206 height 116
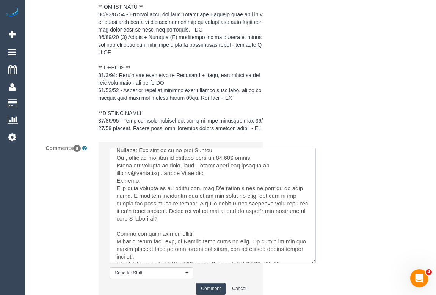
scroll to position [103, 0]
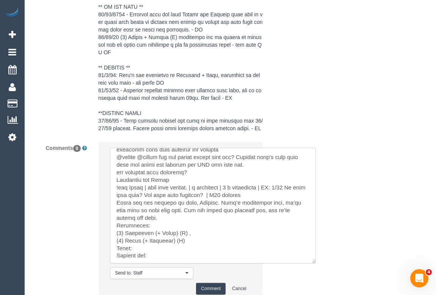
drag, startPoint x: 116, startPoint y: 172, endPoint x: 278, endPoint y: 285, distance: 197.3
click at [278, 285] on div "Comments 0 Send to: Staff Nothing selected Send to: Staff Send to: Customer Sen…" at bounding box center [159, 225] width 264 height 167
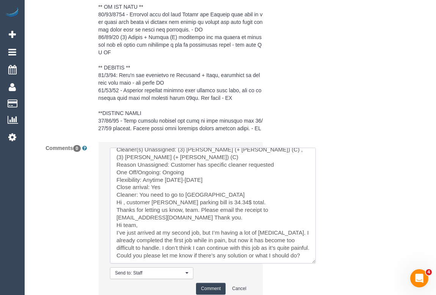
scroll to position [0, 0]
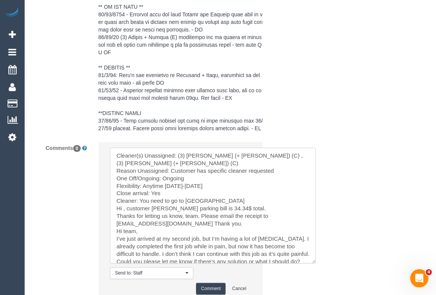
drag, startPoint x: 117, startPoint y: 148, endPoint x: 203, endPoint y: 185, distance: 92.8
click at [203, 185] on textarea at bounding box center [213, 206] width 206 height 116
type textarea "Cleaner(s) Unassigned: (3) [PERSON_NAME] (+ [PERSON_NAME]) (C) , (3) [PERSON_NA…"
click at [244, 285] on button "Cancel" at bounding box center [239, 289] width 24 height 12
click at [229, 219] on textarea at bounding box center [213, 206] width 206 height 116
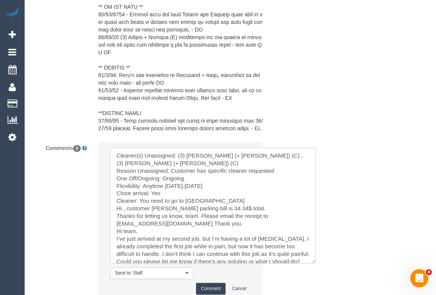
scroll to position [28, 0]
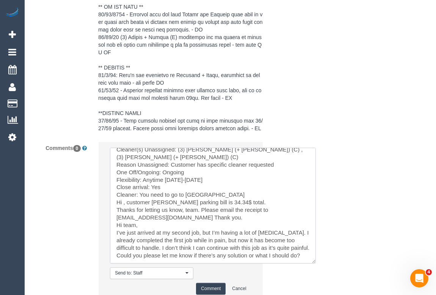
drag, startPoint x: 118, startPoint y: 148, endPoint x: 348, endPoint y: 288, distance: 269.2
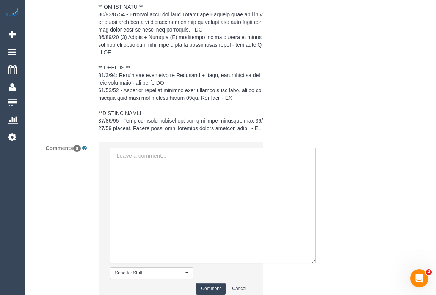
scroll to position [0, 0]
paste textarea "Cleaner(s) Unassigned: (3) [PERSON_NAME] (+ [PERSON_NAME]) (C) , (3) [PERSON_NA…"
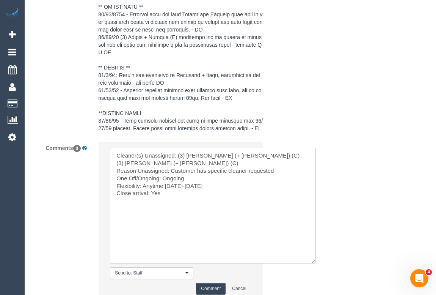
click at [166, 187] on textarea at bounding box center [213, 206] width 206 height 116
click at [164, 187] on textarea at bounding box center [213, 206] width 206 height 116
click at [148, 198] on textarea at bounding box center [213, 206] width 206 height 116
click at [147, 194] on textarea at bounding box center [213, 206] width 206 height 116
paste textarea "(2) [PERSON_NAME] (+ [PERSON_NAME]) (C) , (2) [PERSON_NAME] (+ [PERSON_NAME]) (…"
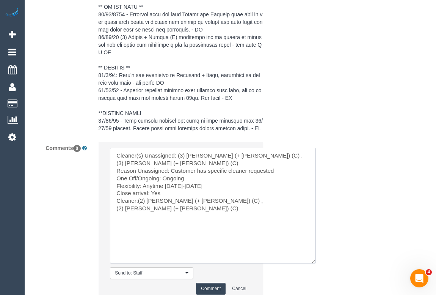
click at [135, 194] on textarea at bounding box center [213, 206] width 206 height 116
type textarea "Cleaner(s) Unassigned: (3) [PERSON_NAME] (+ [PERSON_NAME]) (C) , (3) [PERSON_NA…"
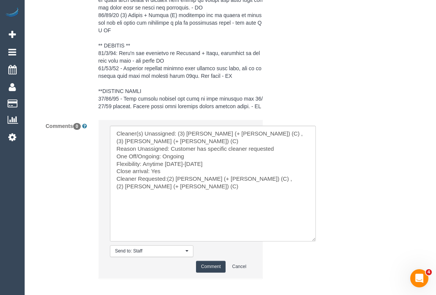
scroll to position [1588, 0]
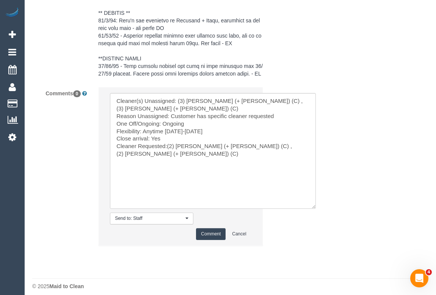
click at [213, 229] on button "Comment" at bounding box center [211, 234] width 30 height 12
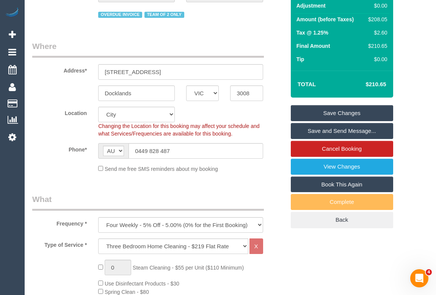
scroll to position [103, 0]
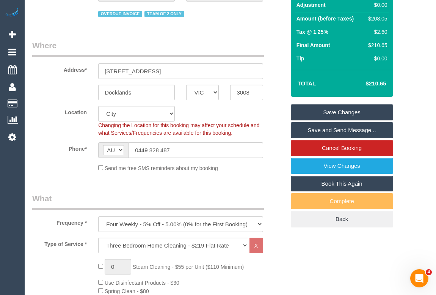
click at [327, 112] on link "Save Changes" at bounding box center [342, 112] width 102 height 16
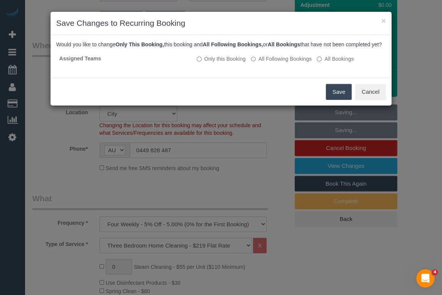
click at [334, 99] on button "Save" at bounding box center [339, 92] width 26 height 16
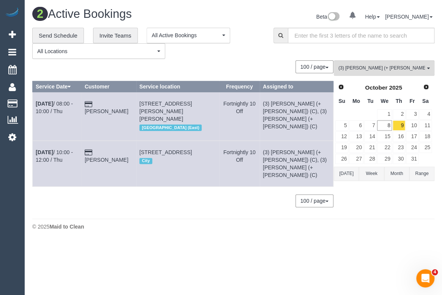
click at [236, 244] on body "0 Beta Your Notifications You have 0 alerts Add Booking Bookings Active Booking…" at bounding box center [221, 147] width 442 height 295
click at [240, 57] on div "**********" at bounding box center [147, 43] width 230 height 31
click at [389, 68] on span "(3) [PERSON_NAME] (+ [PERSON_NAME]) (C)" at bounding box center [381, 68] width 87 height 6
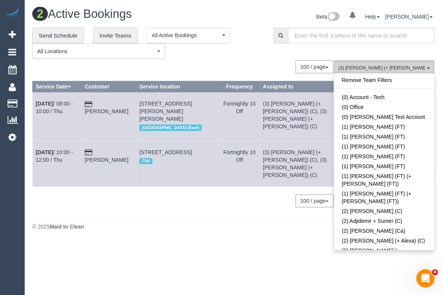
scroll to position [1681, 0]
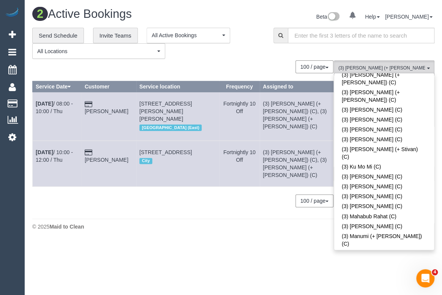
click at [246, 62] on div "100 / page 10 / page 20 / page 30 / page 40 / page 50 / page 100 / page" at bounding box center [182, 66] width 301 height 13
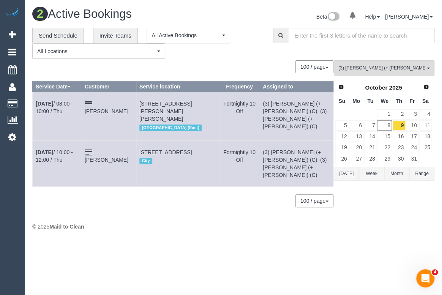
click at [224, 61] on div "100 / page 10 / page 20 / page 30 / page 40 / page 50 / page 100 / page" at bounding box center [182, 66] width 301 height 13
drag, startPoint x: 326, startPoint y: 111, endPoint x: 262, endPoint y: 102, distance: 64.7
click at [262, 102] on td "(3) [PERSON_NAME] (+ [PERSON_NAME]) (C), (3) [PERSON_NAME] (+ [PERSON_NAME]) (C)" at bounding box center [297, 116] width 74 height 48
copy td "(3) [PERSON_NAME] (+ [PERSON_NAME]) (C), (3) [PERSON_NAME] (+ [PERSON_NAME]) (C)"
